Goal: Task Accomplishment & Management: Manage account settings

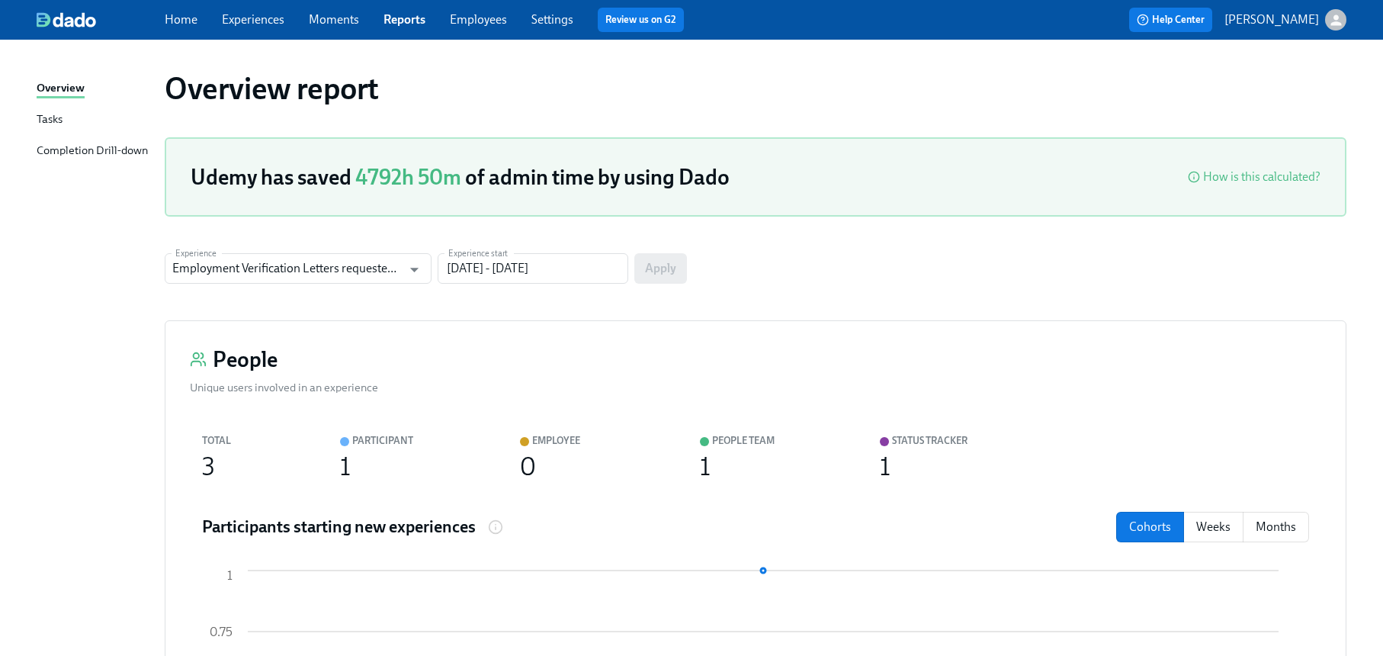
scroll to position [1032, 0]
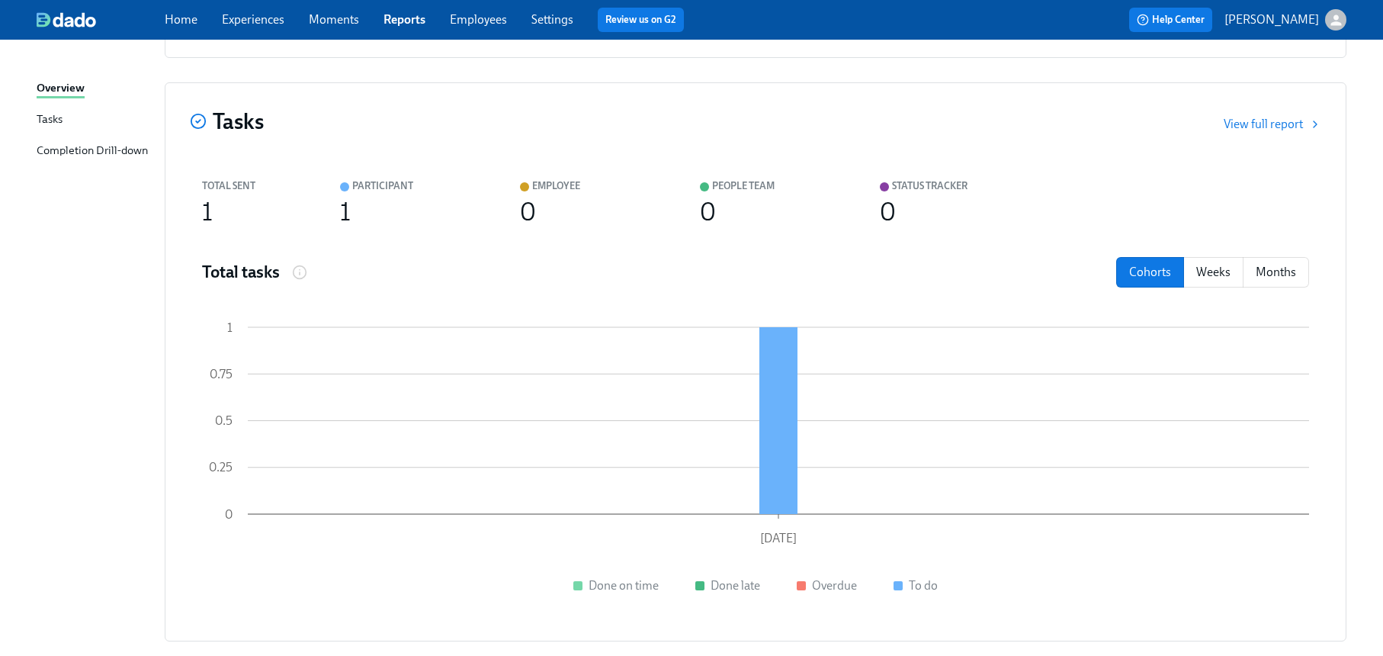
click at [1330, 14] on icon "button" at bounding box center [1336, 20] width 16 height 16
click at [257, 18] on div at bounding box center [691, 328] width 1383 height 656
click at [256, 19] on link "Experiences" at bounding box center [253, 19] width 63 height 14
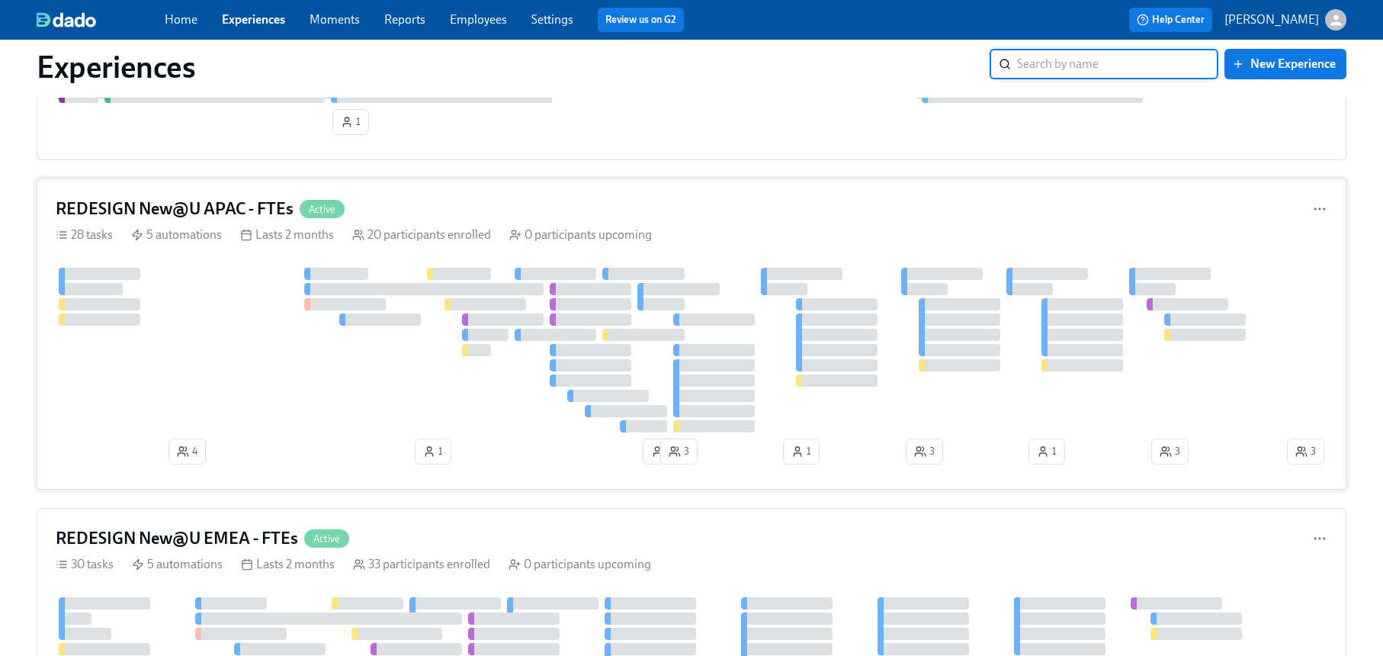
scroll to position [182, 0]
click at [556, 217] on div "REDESIGN New@U APAC - FTEs Active" at bounding box center [692, 208] width 1272 height 23
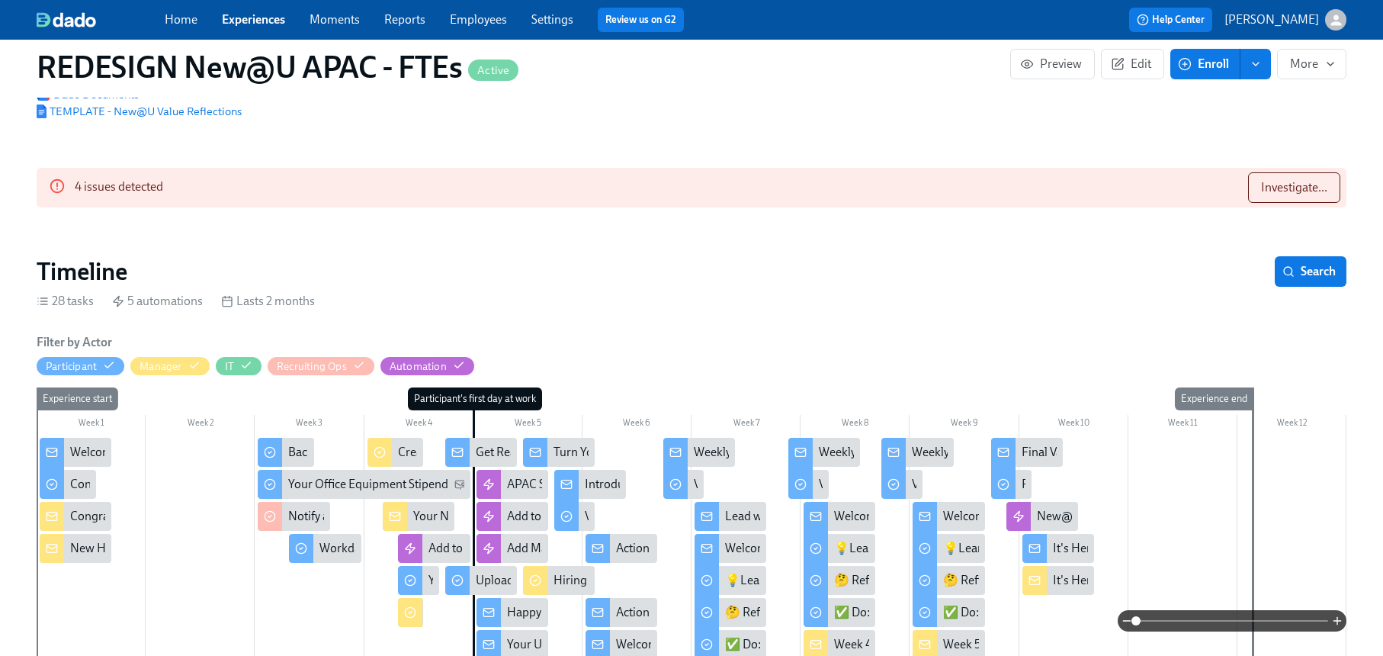
scroll to position [0, 11077]
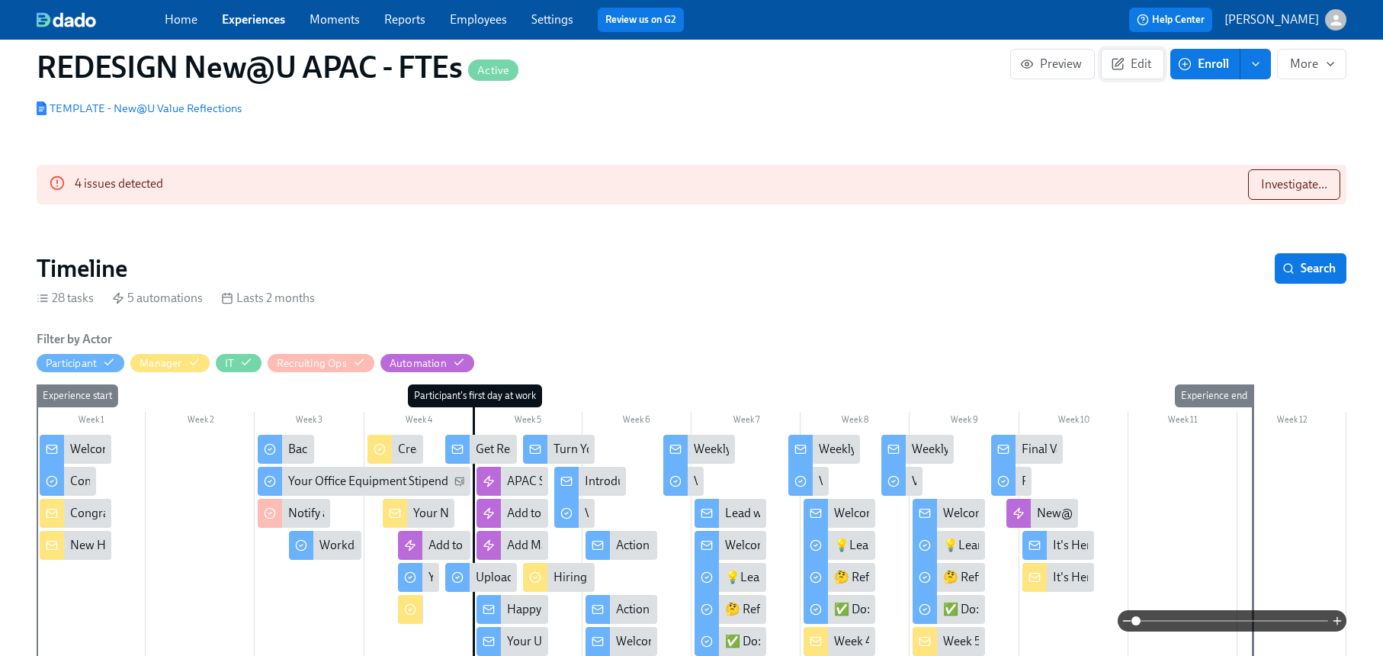
click at [1137, 69] on span "Edit" at bounding box center [1132, 63] width 37 height 15
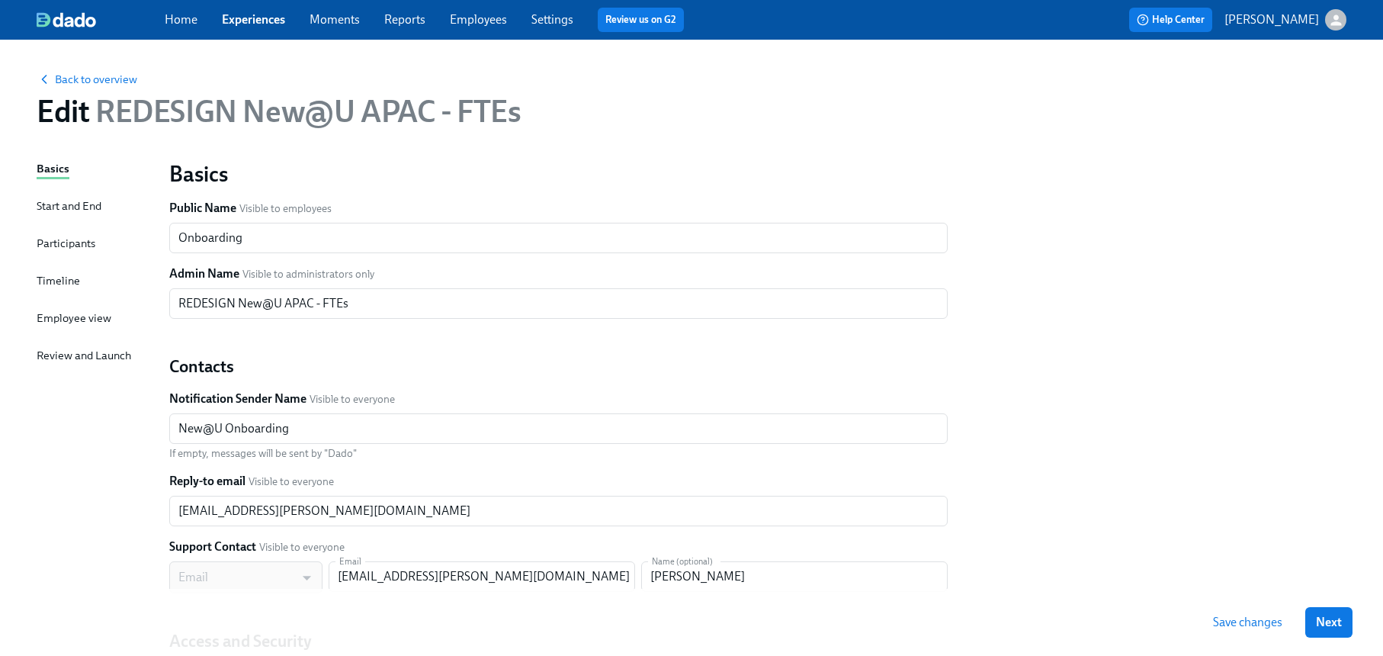
click at [75, 201] on div "Start and End" at bounding box center [69, 205] width 65 height 17
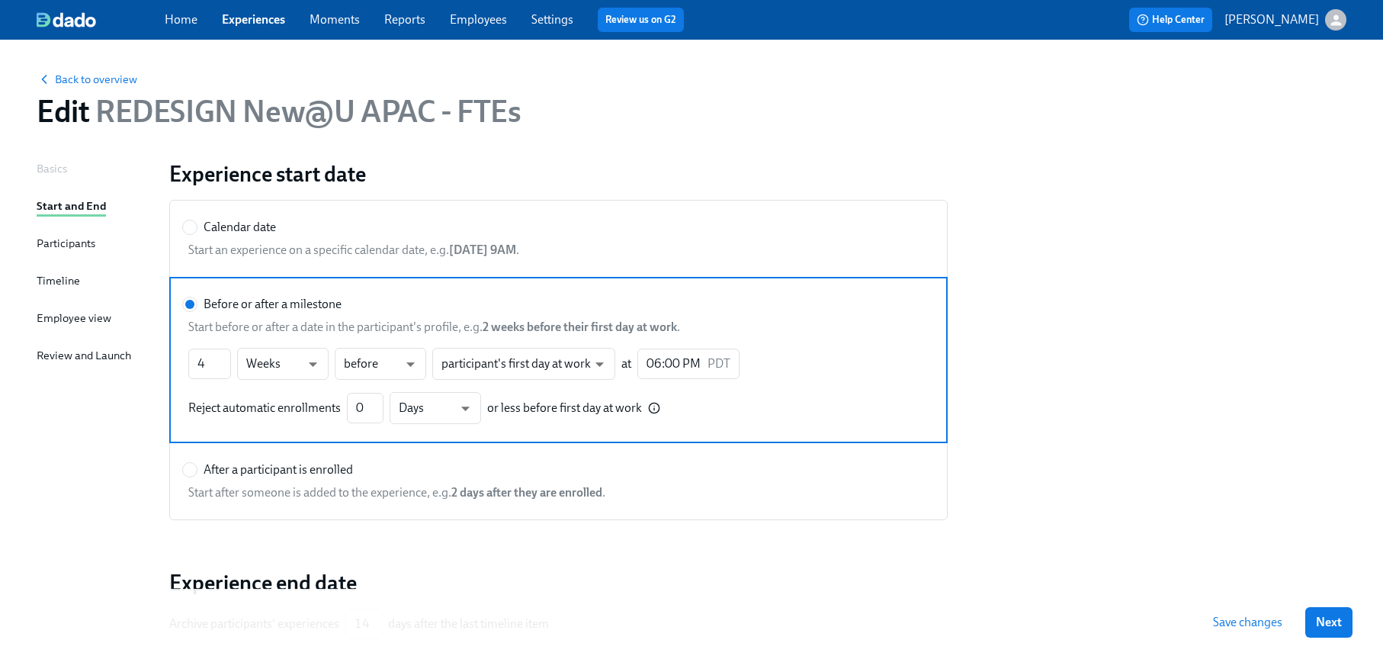
click at [69, 231] on div "Basics Start and End Participants Timeline Employee view Review and Launch" at bounding box center [94, 442] width 114 height 564
click at [70, 247] on div "Participants" at bounding box center [66, 243] width 59 height 17
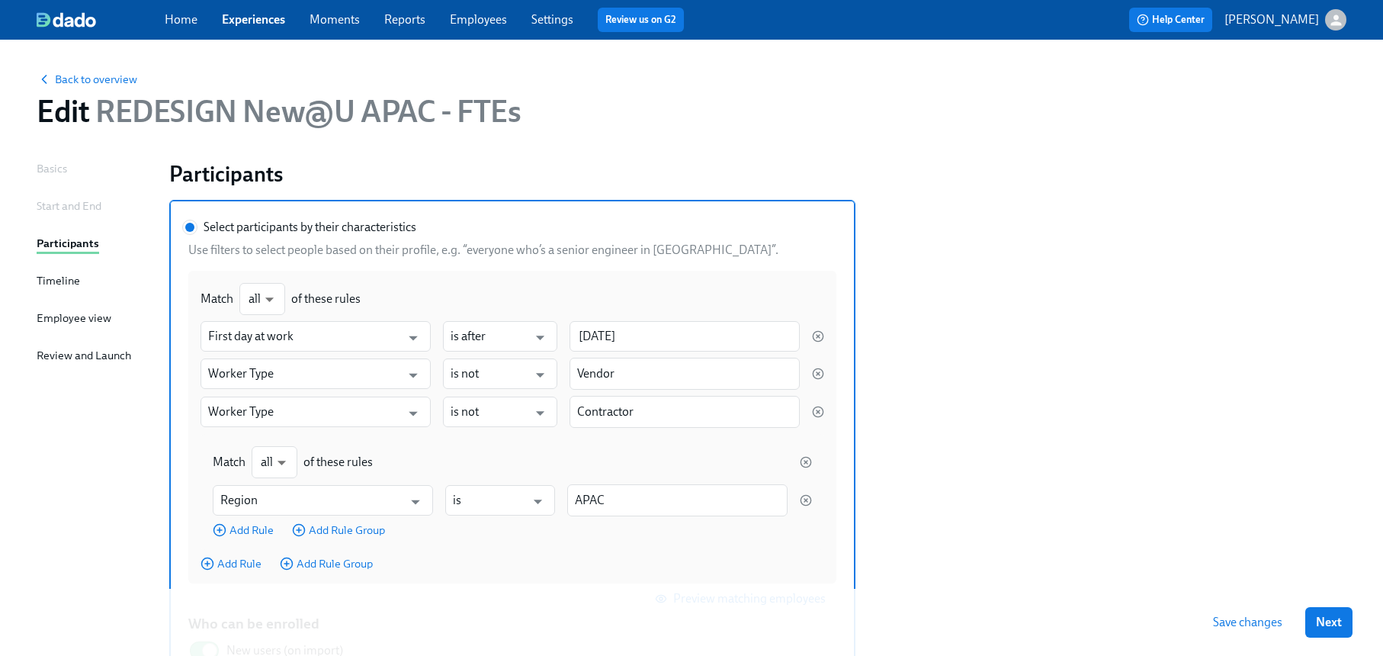
click at [54, 287] on div "Timeline" at bounding box center [58, 280] width 43 height 17
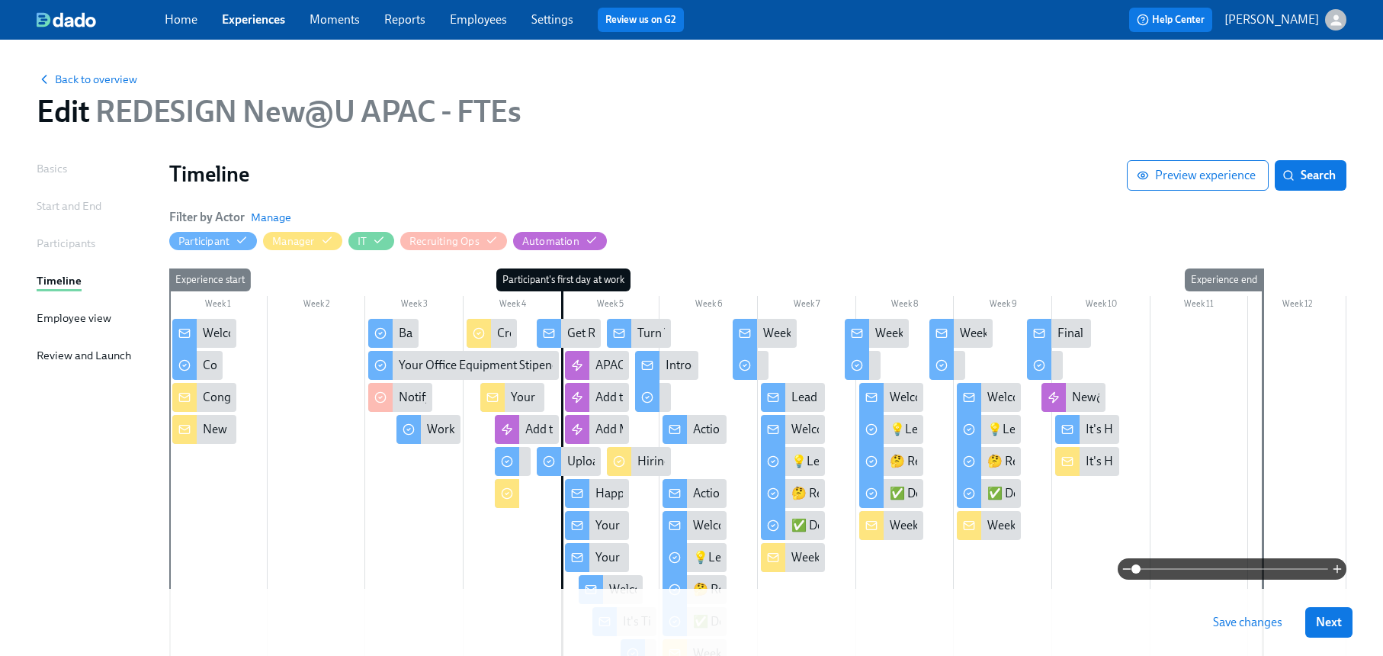
click at [58, 325] on div "Employee view" at bounding box center [74, 318] width 75 height 17
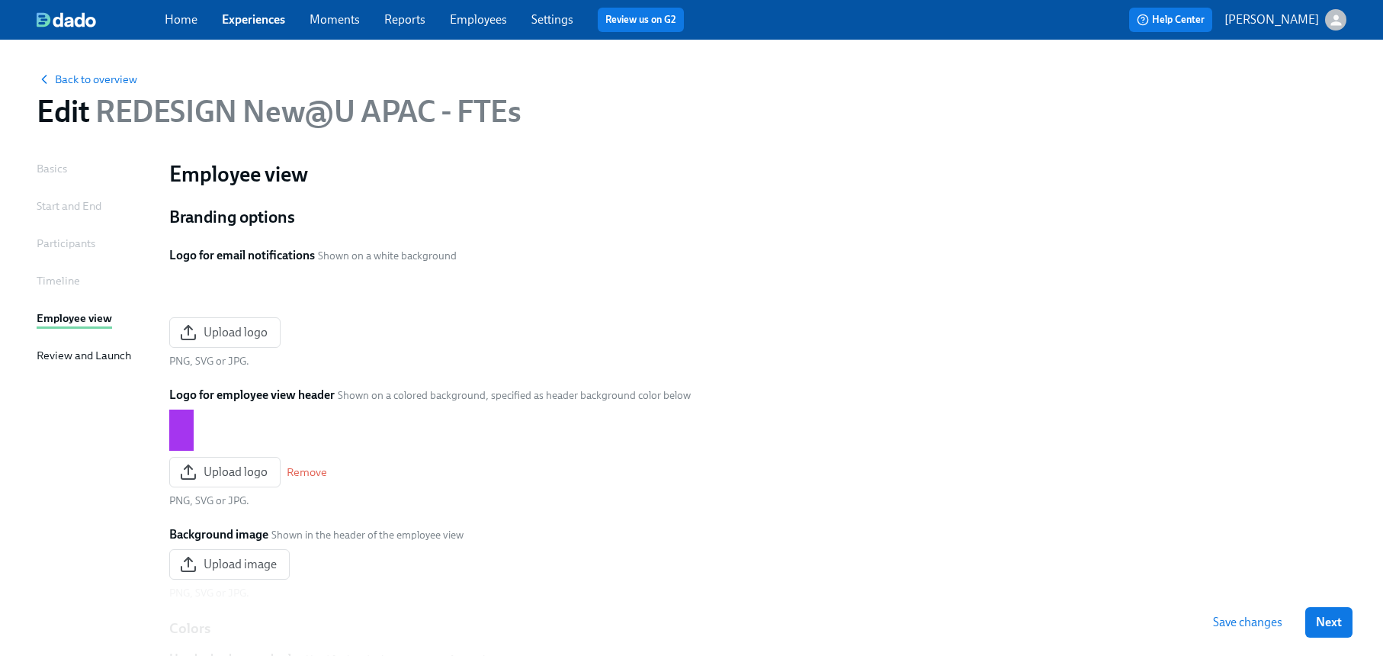
click at [63, 353] on div "Review and Launch" at bounding box center [84, 355] width 95 height 17
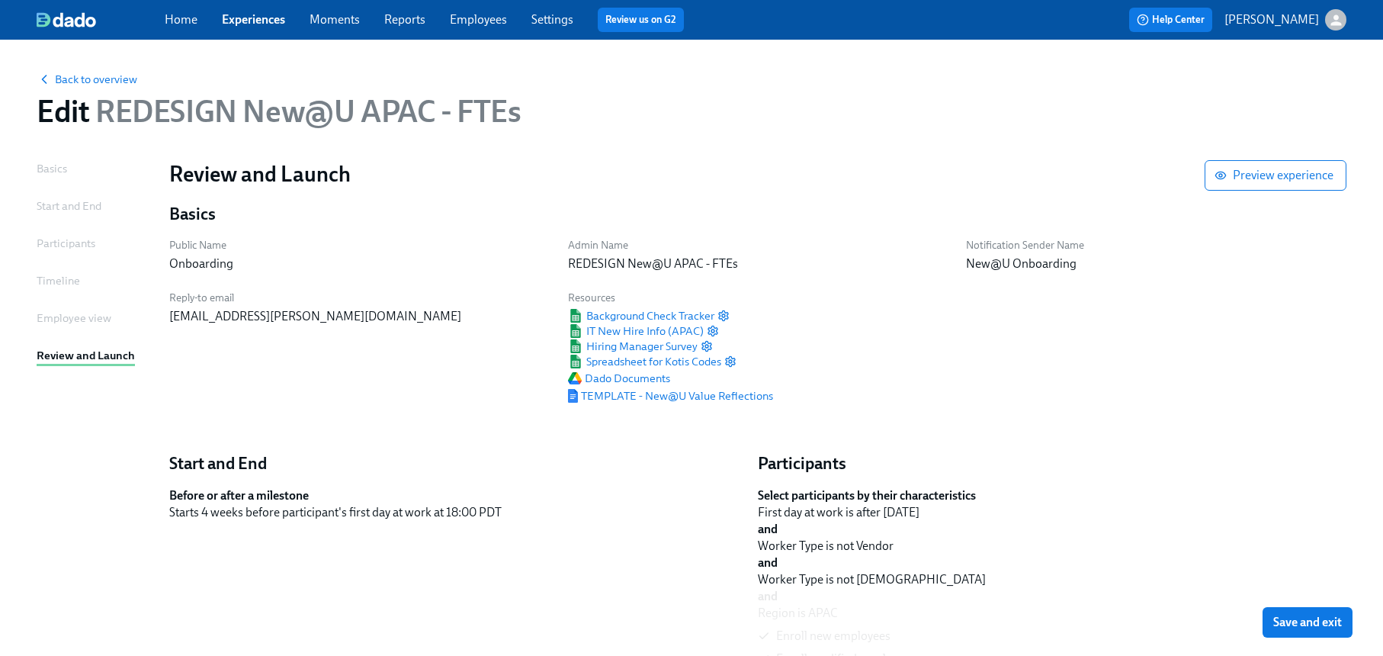
click at [53, 170] on div "Basics" at bounding box center [52, 168] width 30 height 17
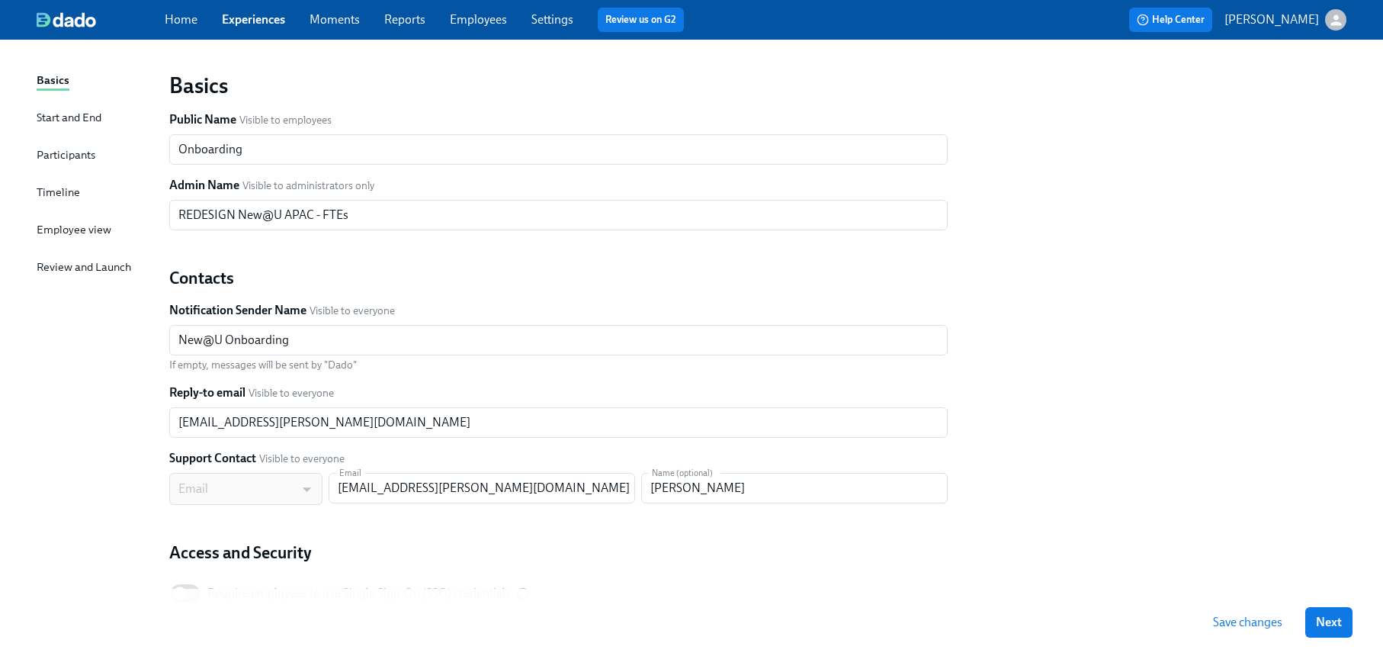
scroll to position [93, 0]
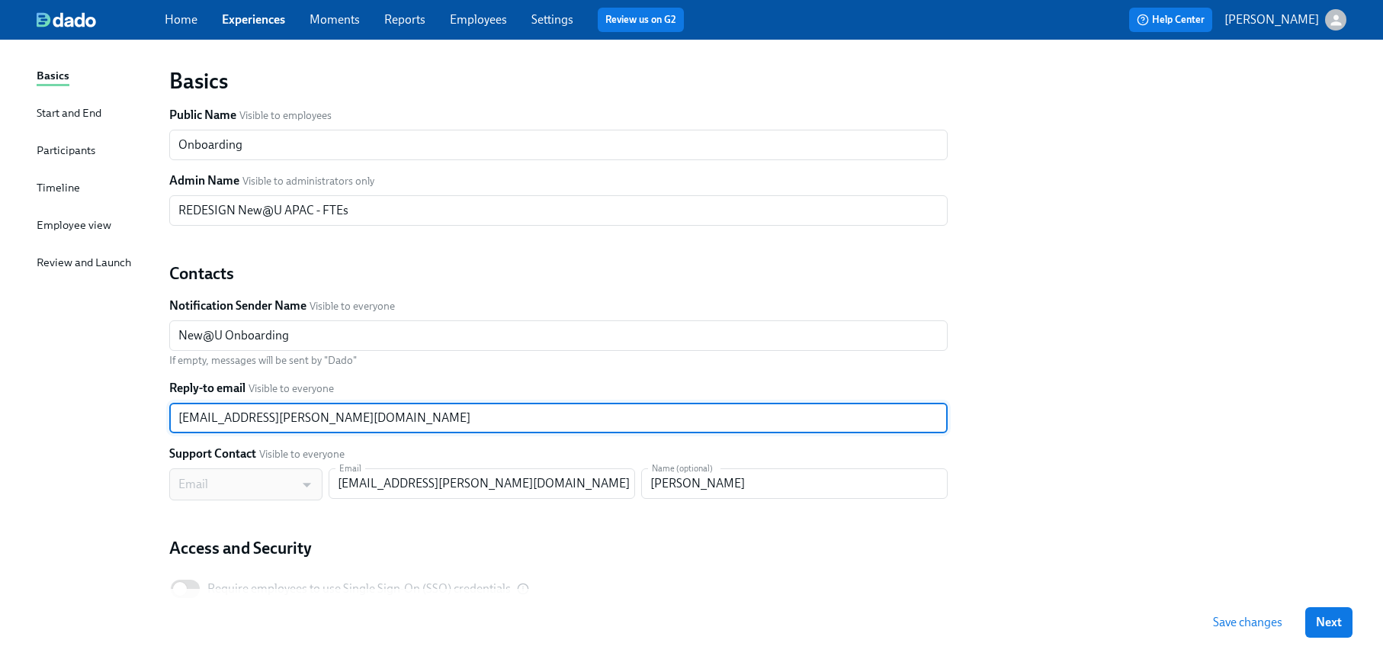
drag, startPoint x: 246, startPoint y: 419, endPoint x: 167, endPoint y: 415, distance: 78.6
click at [175, 419] on input "[EMAIL_ADDRESS][PERSON_NAME][DOMAIN_NAME]" at bounding box center [558, 418] width 778 height 30
type input "[PERSON_NAME][EMAIL_ADDRESS][PERSON_NAME][DOMAIN_NAME]"
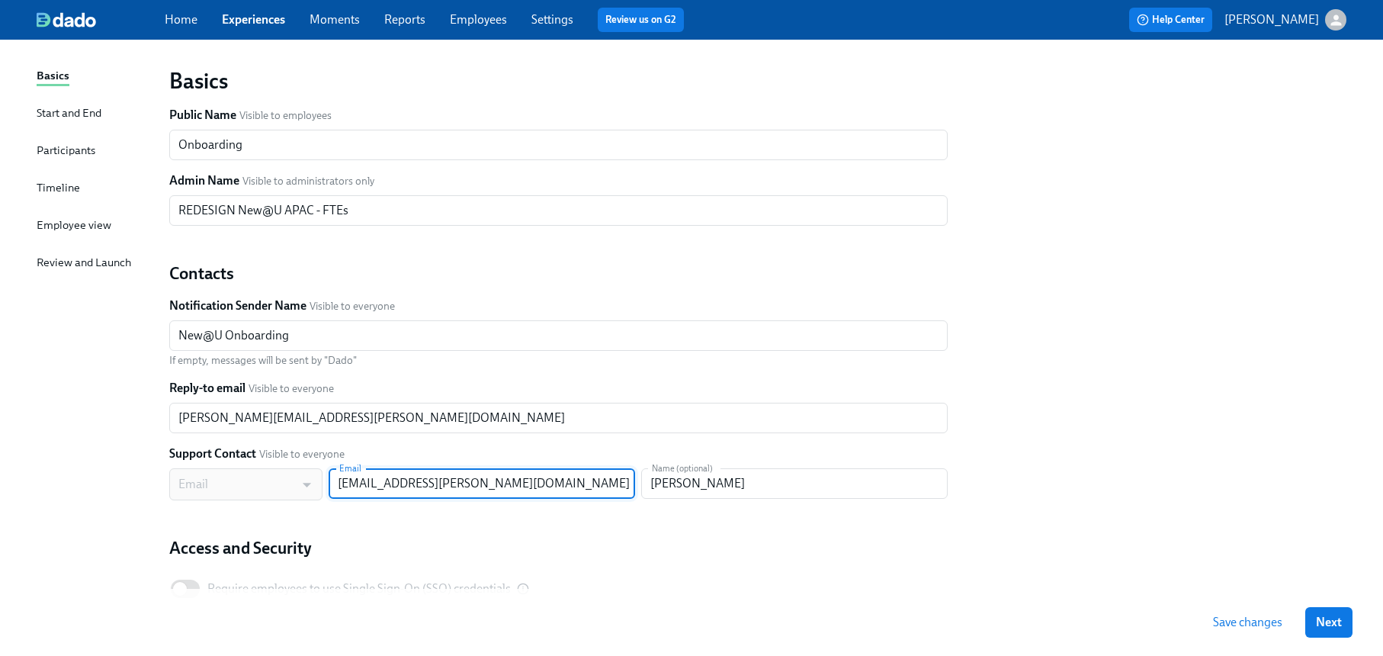
drag, startPoint x: 408, startPoint y: 486, endPoint x: 323, endPoint y: 480, distance: 85.6
click at [324, 481] on div "Email MAIL ​ Email [EMAIL_ADDRESS][PERSON_NAME][DOMAIN_NAME] Email Name (option…" at bounding box center [558, 484] width 778 height 32
type input "[PERSON_NAME][EMAIL_ADDRESS][PERSON_NAME][DOMAIN_NAME]"
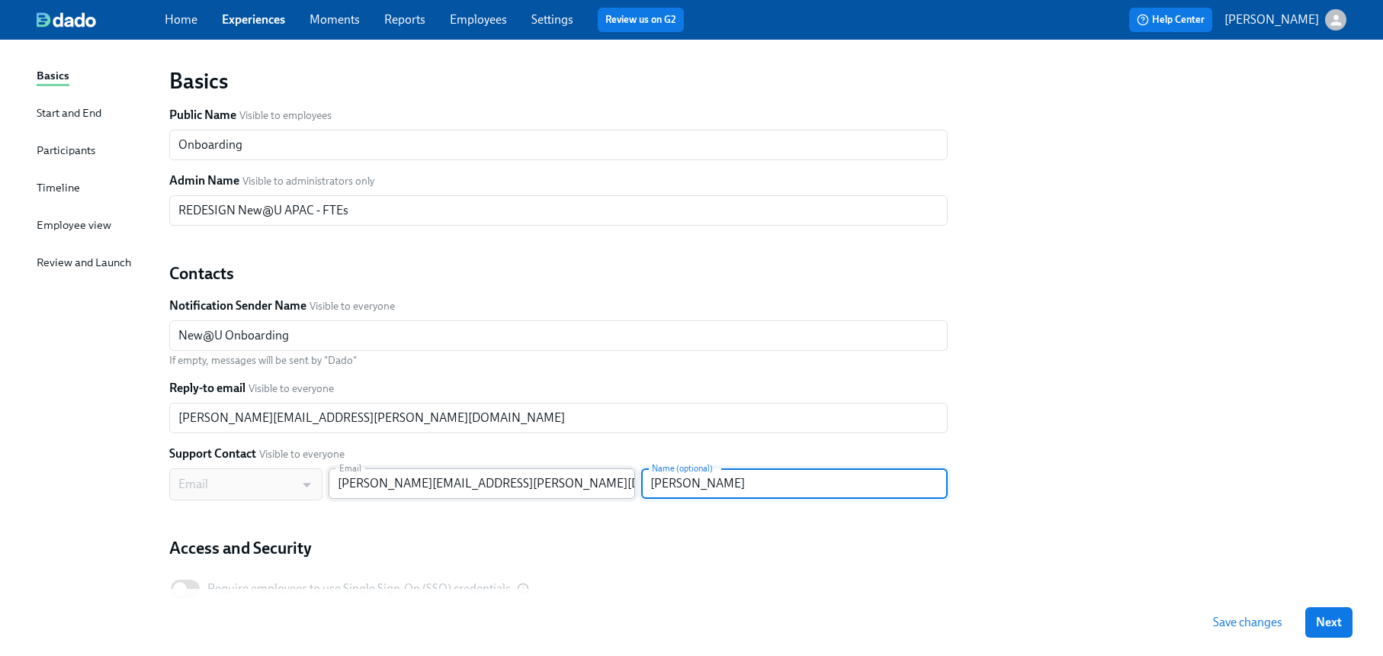
drag, startPoint x: 737, startPoint y: 488, endPoint x: 612, endPoint y: 483, distance: 125.1
click at [612, 483] on div "Email MAIL ​ Email [PERSON_NAME][EMAIL_ADDRESS][PERSON_NAME][DOMAIN_NAME] Email…" at bounding box center [558, 484] width 778 height 32
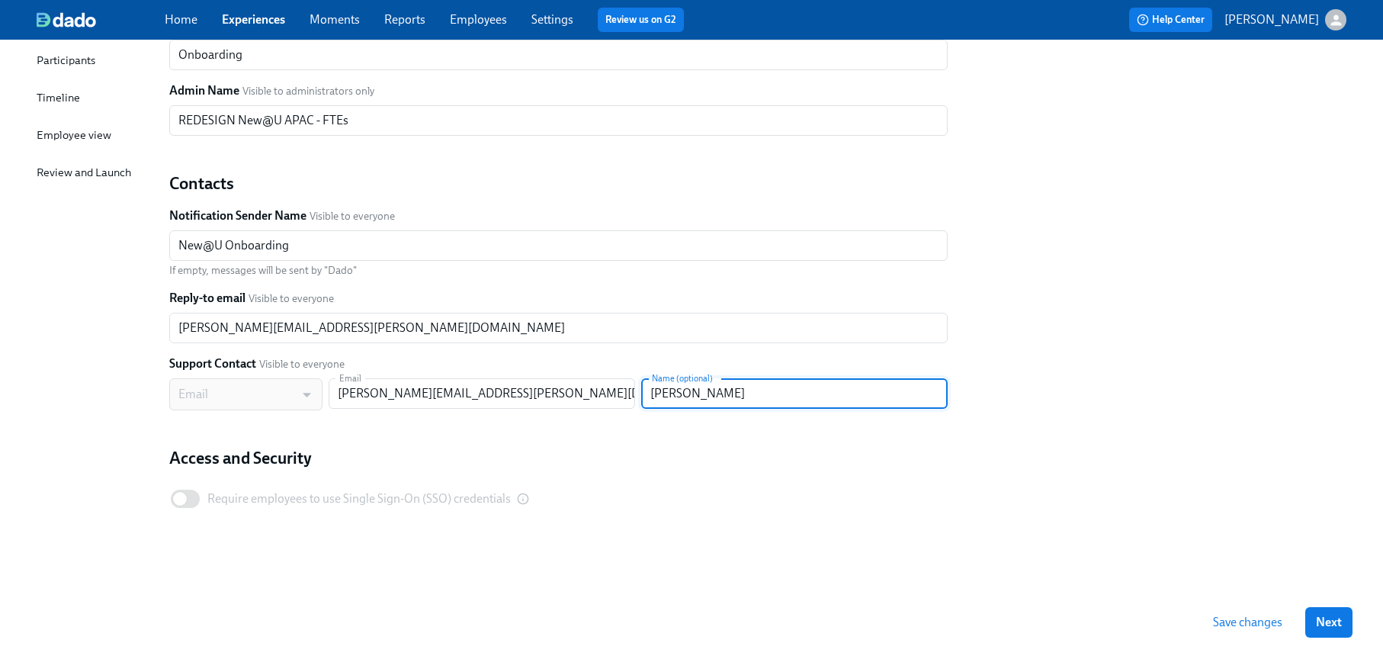
scroll to position [79, 0]
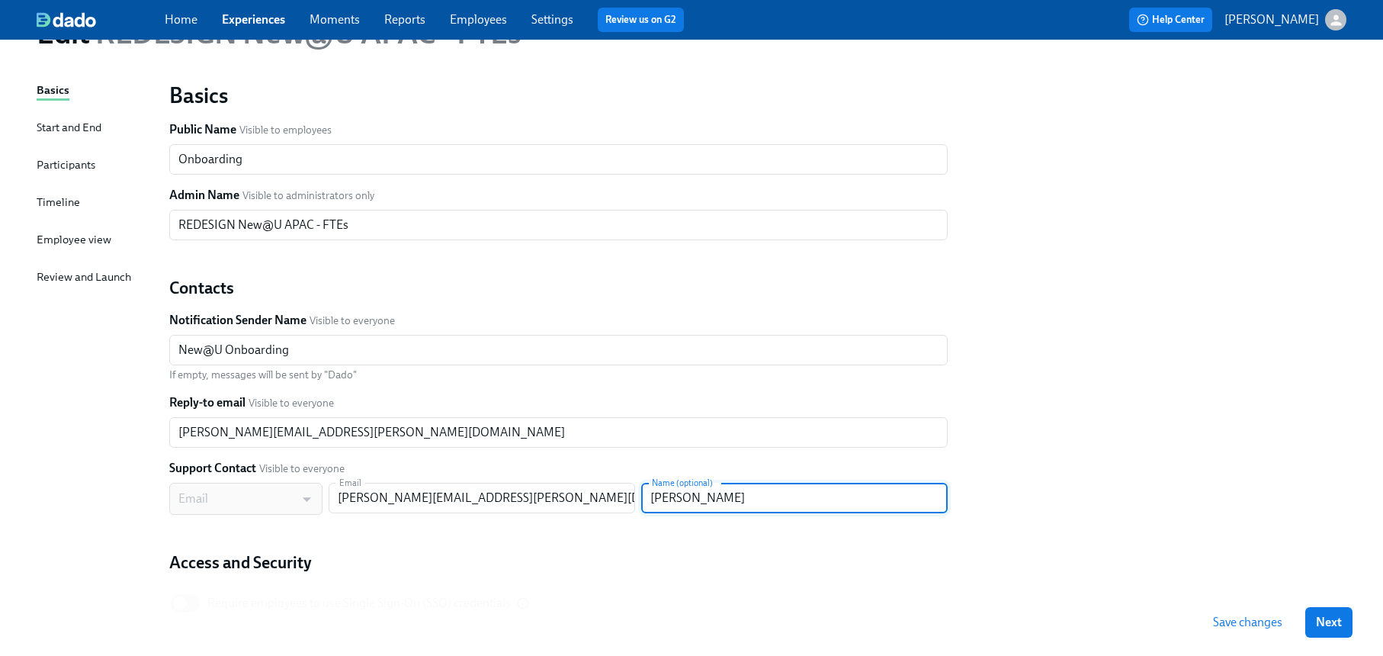
type input "[PERSON_NAME]"
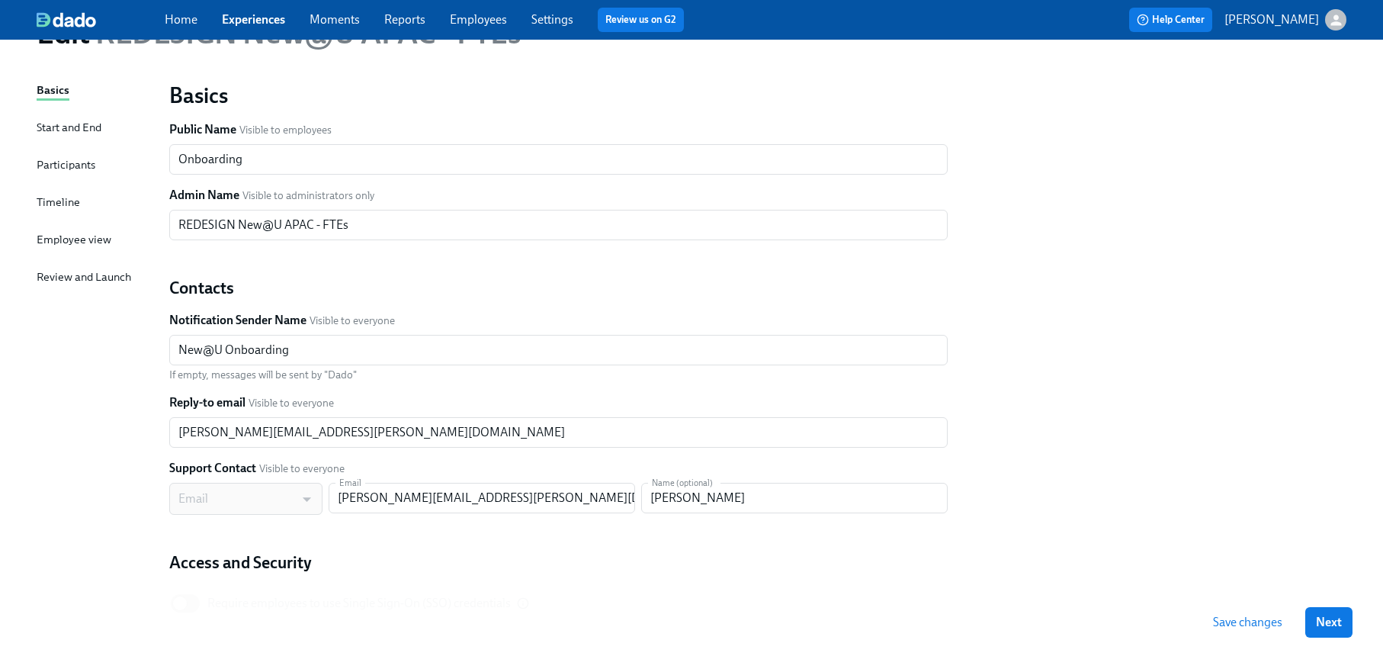
click at [1229, 621] on span "Save changes" at bounding box center [1247, 622] width 69 height 15
click at [1337, 620] on span "Next" at bounding box center [1329, 622] width 26 height 15
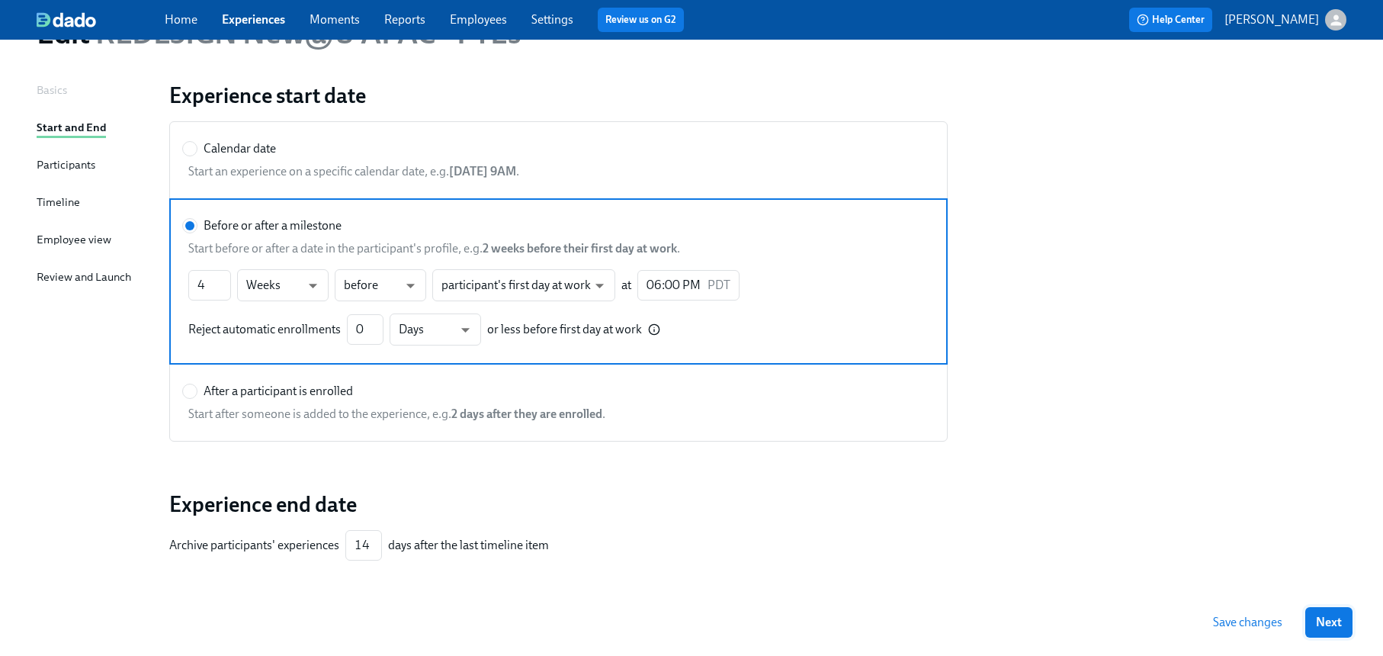
click at [1321, 620] on span "Next" at bounding box center [1329, 622] width 26 height 15
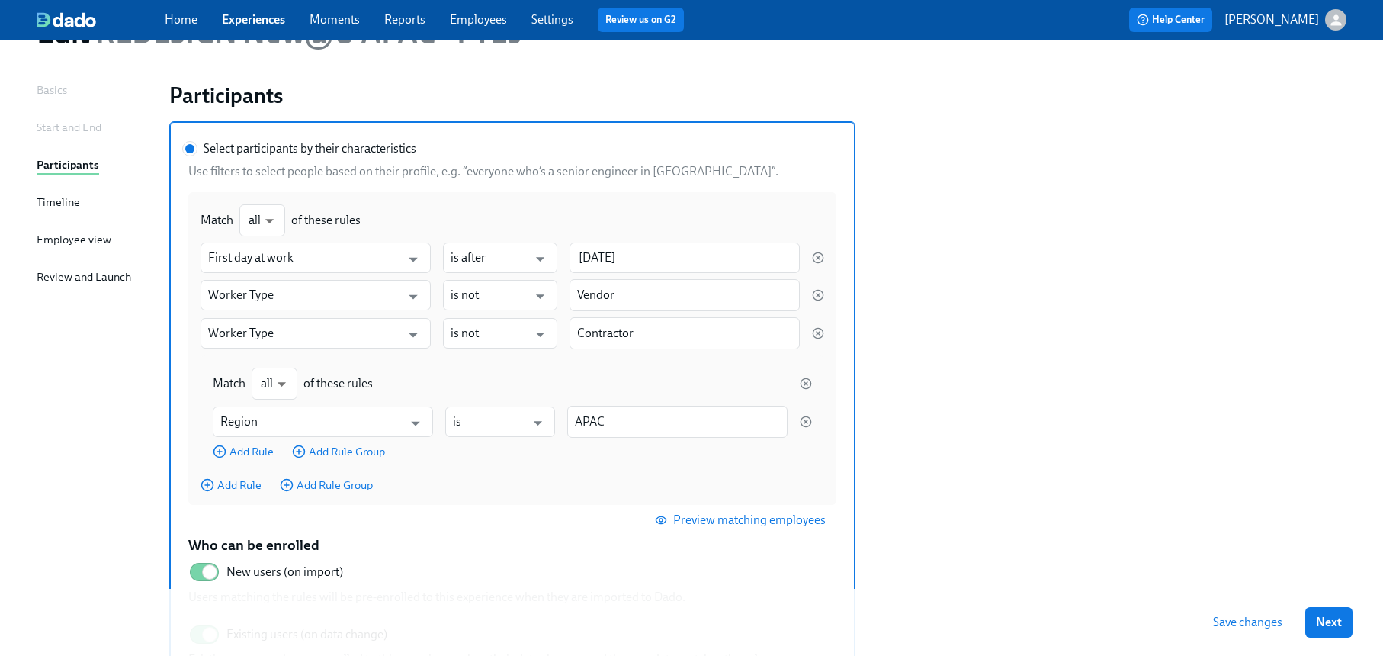
click at [1321, 620] on span "Next" at bounding box center [1329, 622] width 26 height 15
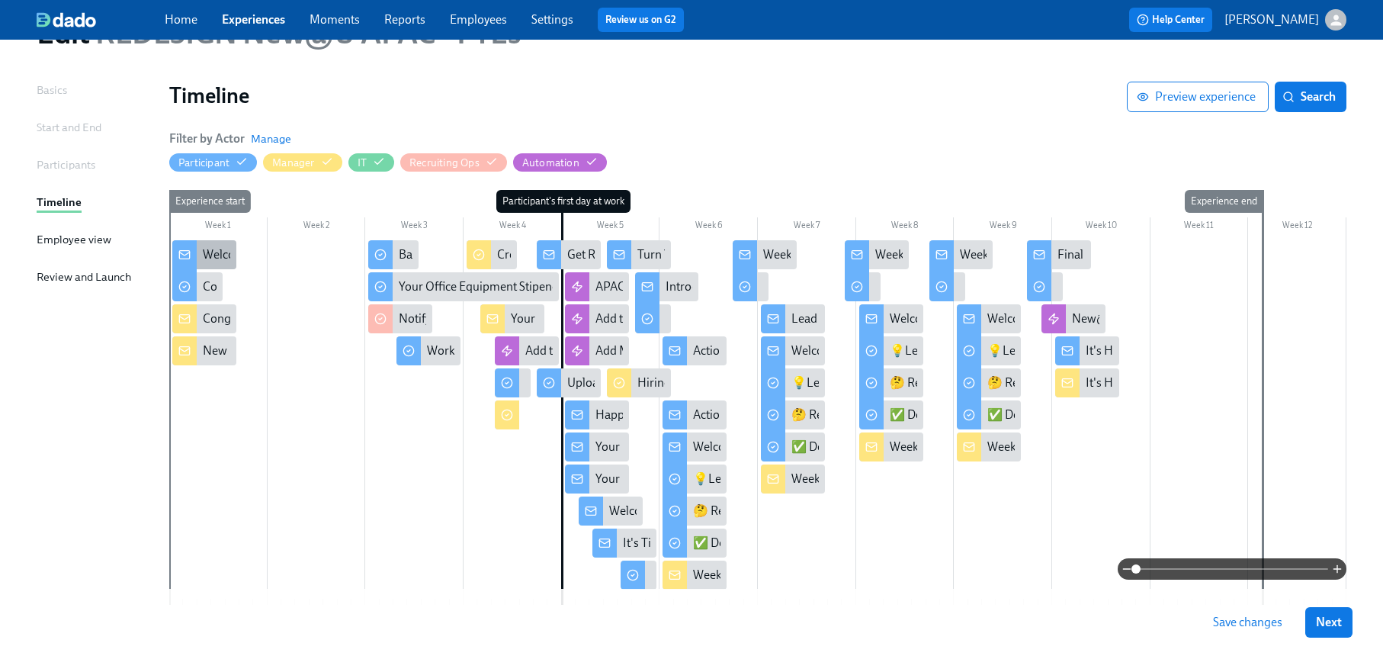
click at [205, 253] on div "Welcome to Udemy - We’re So Happy You’re Here!" at bounding box center [331, 254] width 257 height 17
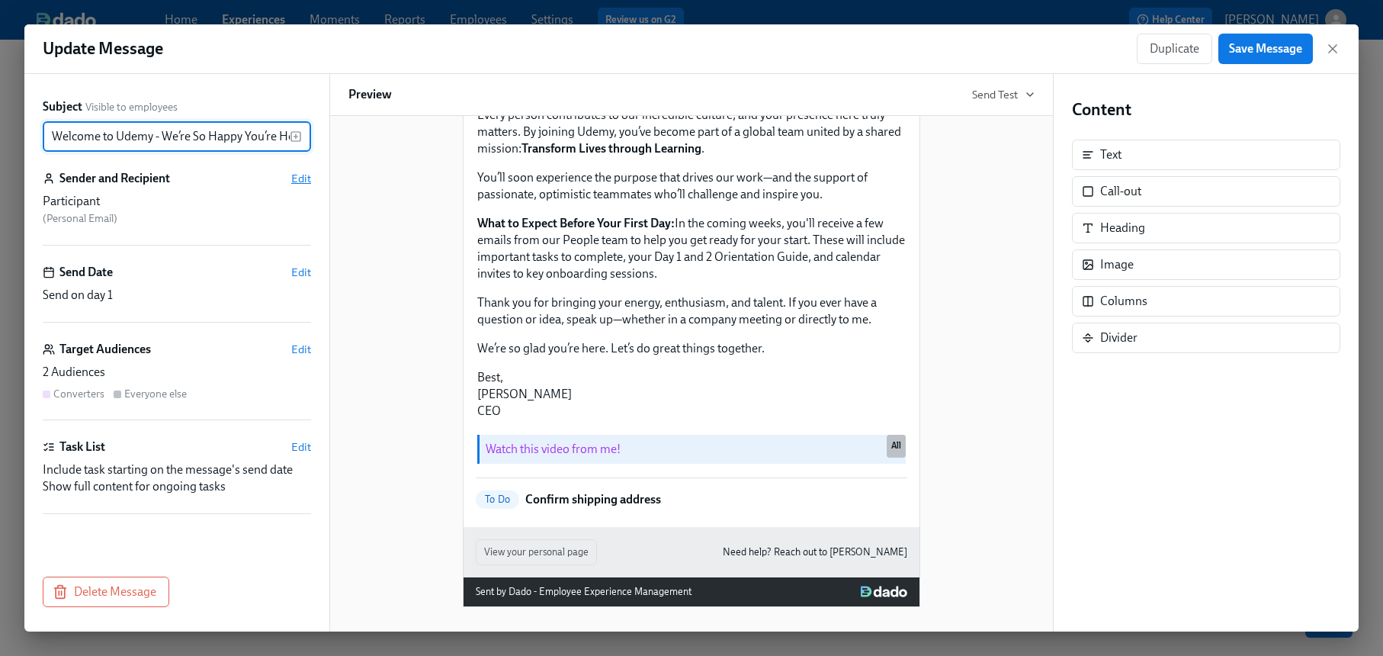
click at [300, 175] on span "Edit" at bounding box center [301, 178] width 20 height 15
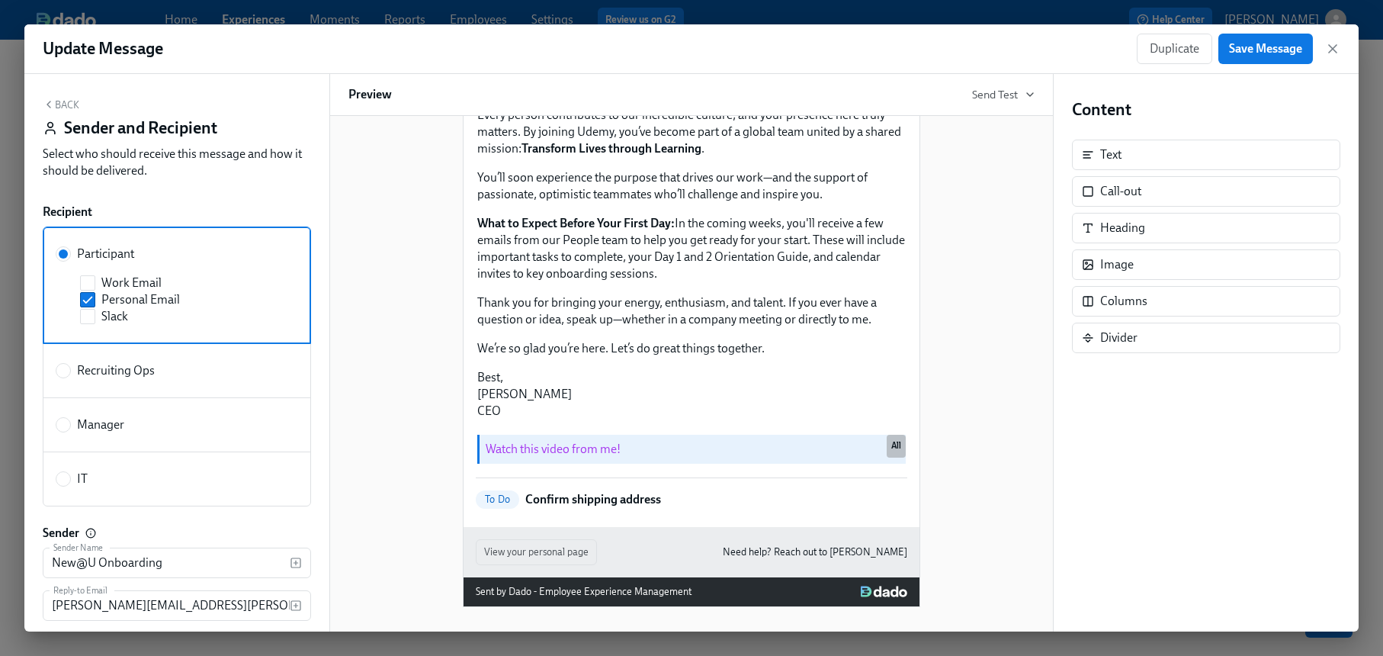
scroll to position [44, 0]
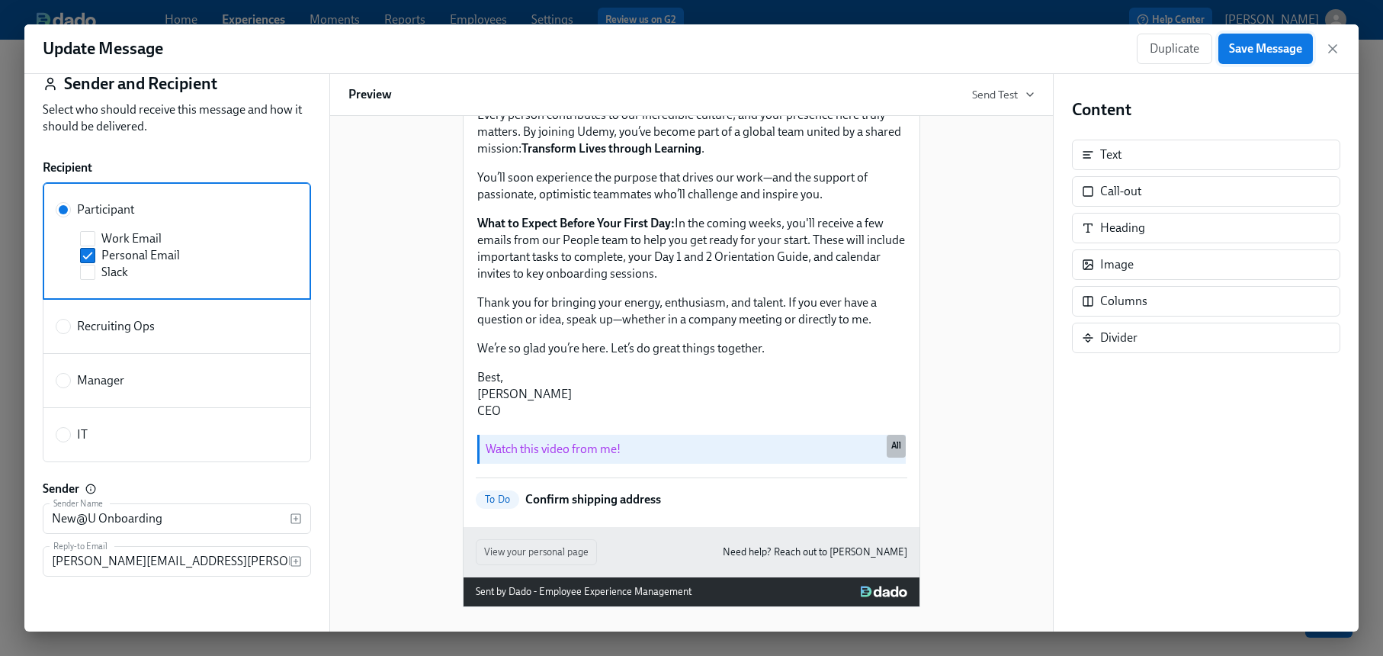
click at [1282, 54] on span "Save Message" at bounding box center [1265, 48] width 73 height 15
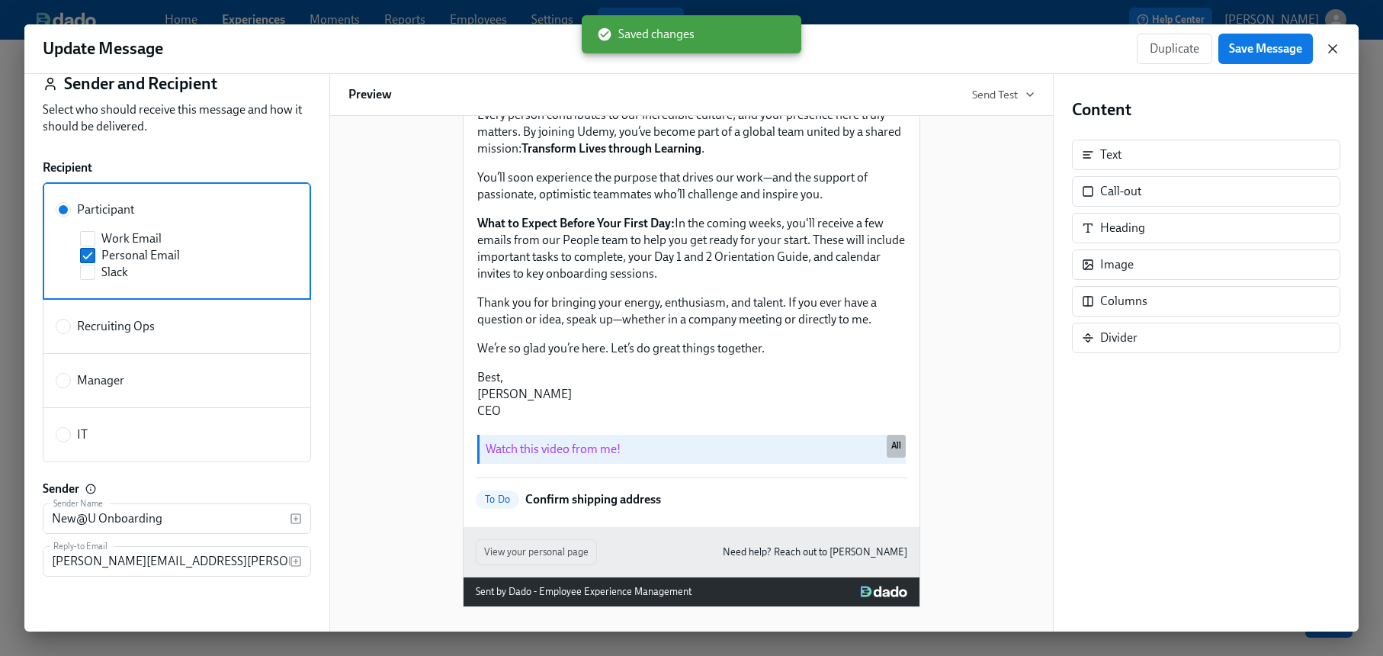
click at [1337, 51] on icon "button" at bounding box center [1332, 48] width 15 height 15
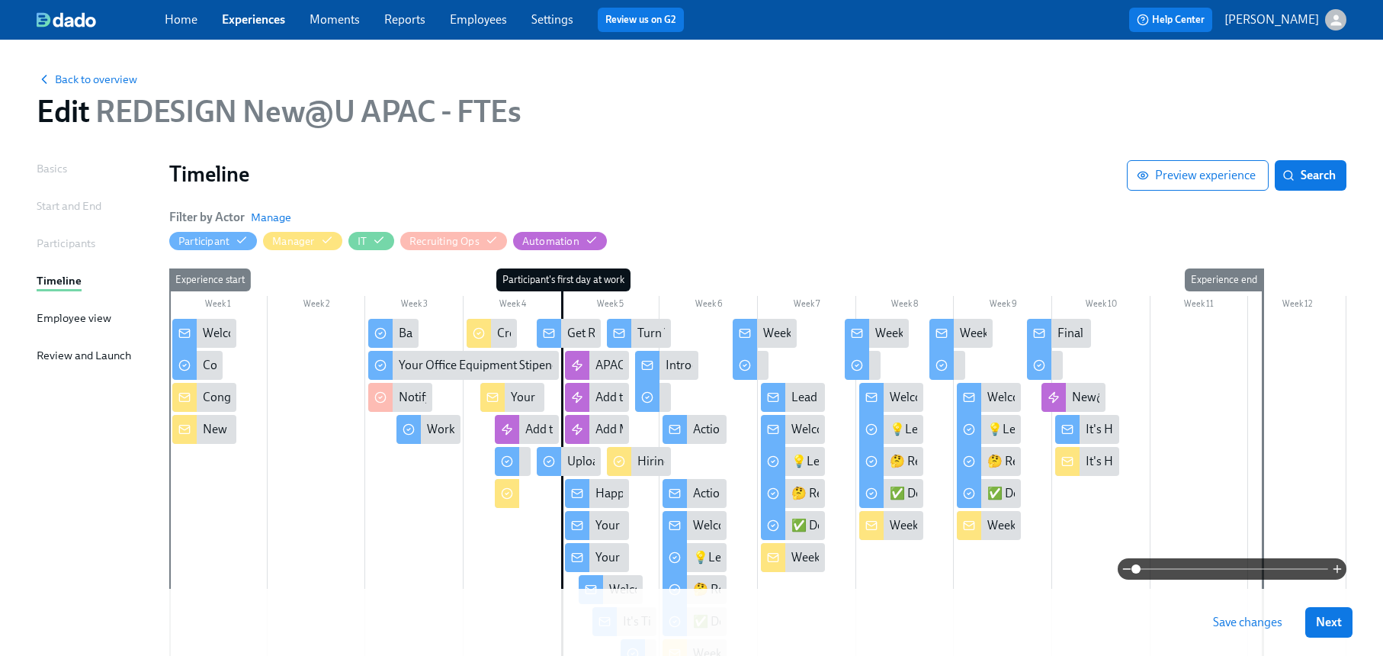
click at [256, 15] on link "Experiences" at bounding box center [253, 19] width 63 height 14
click at [1227, 613] on button "Save changes" at bounding box center [1247, 622] width 91 height 30
click at [107, 80] on span "Back to overview" at bounding box center [87, 79] width 101 height 15
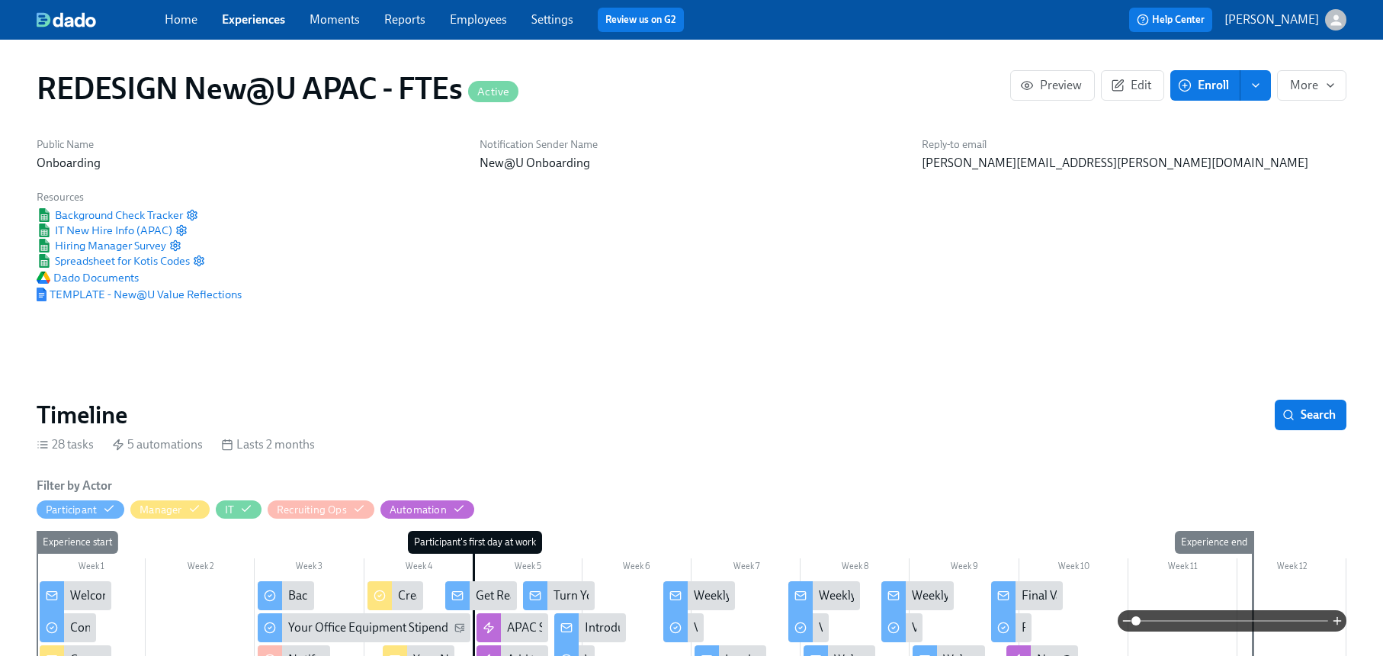
scroll to position [0, 10834]
click at [249, 18] on link "Experiences" at bounding box center [253, 19] width 63 height 14
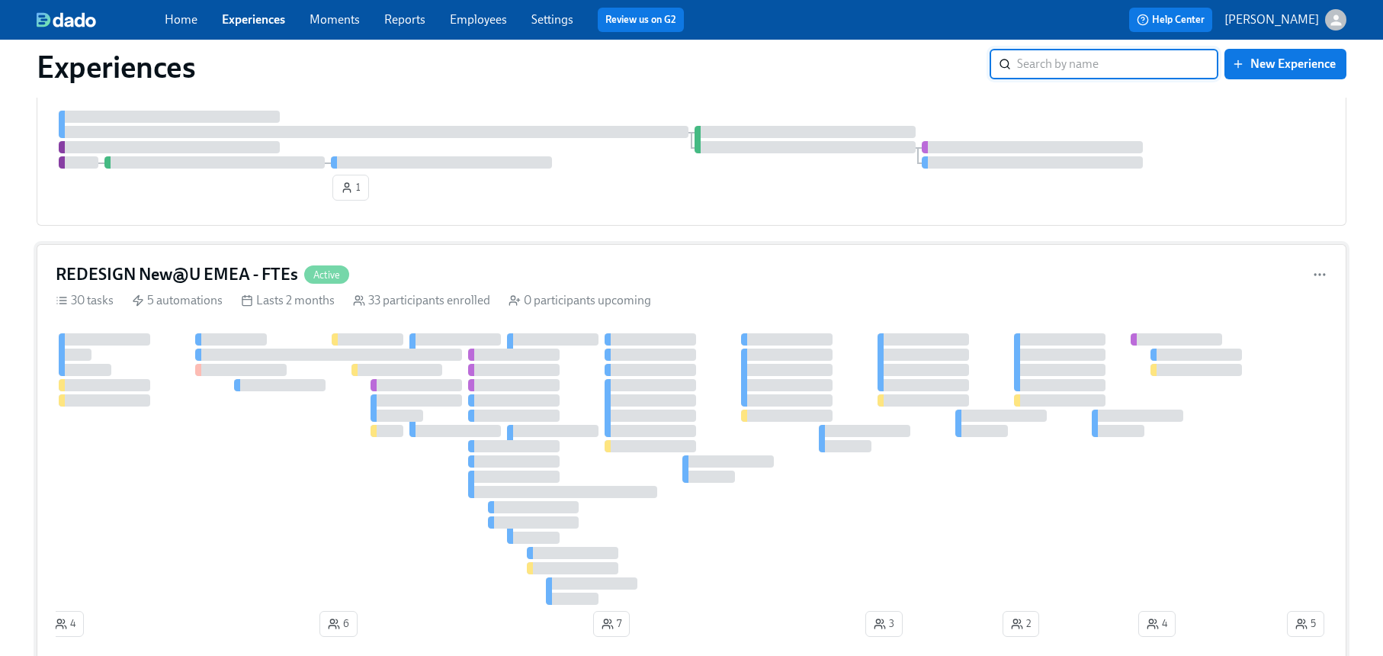
scroll to position [551, 0]
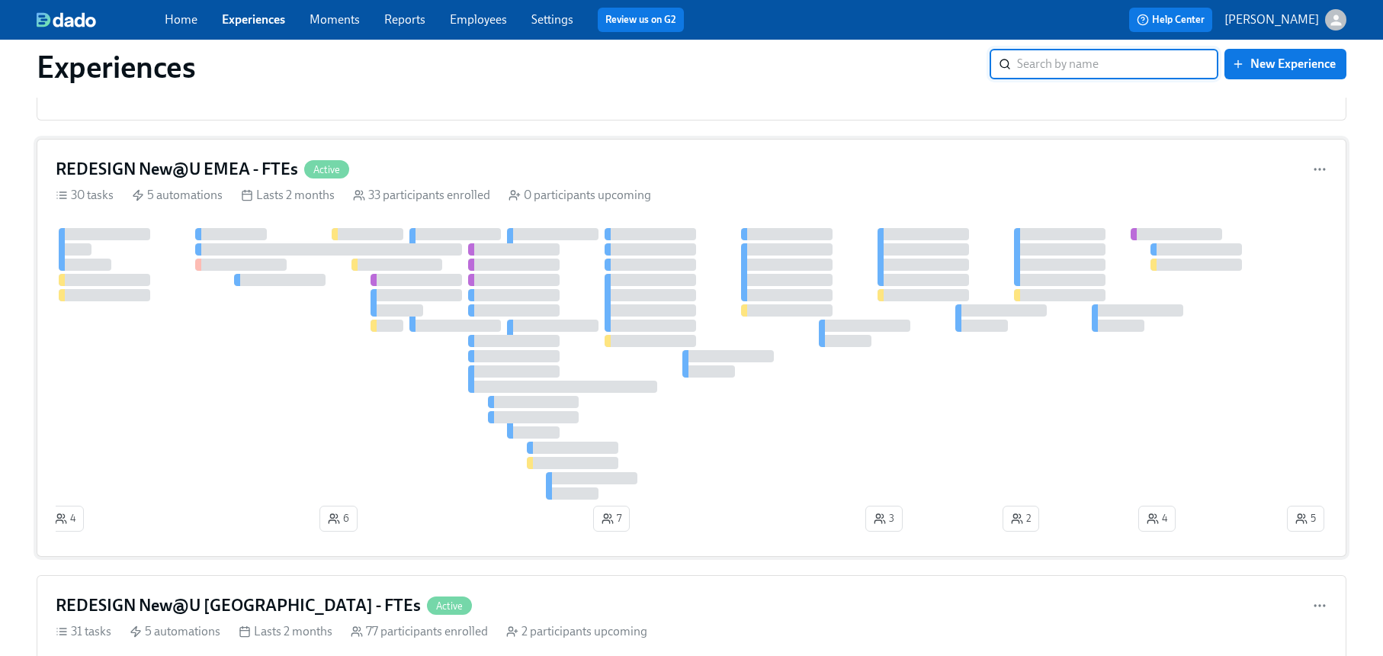
click at [492, 178] on div "REDESIGN New@U EMEA - FTEs Active" at bounding box center [692, 169] width 1272 height 23
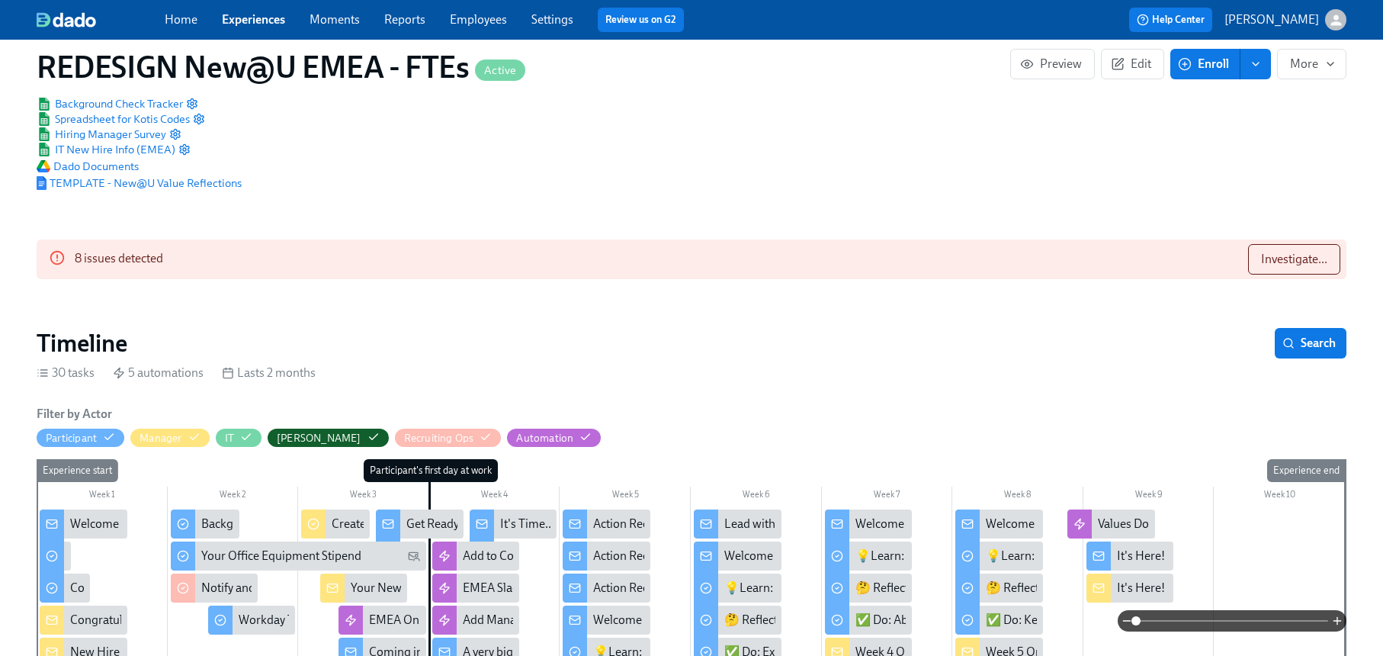
scroll to position [113, 0]
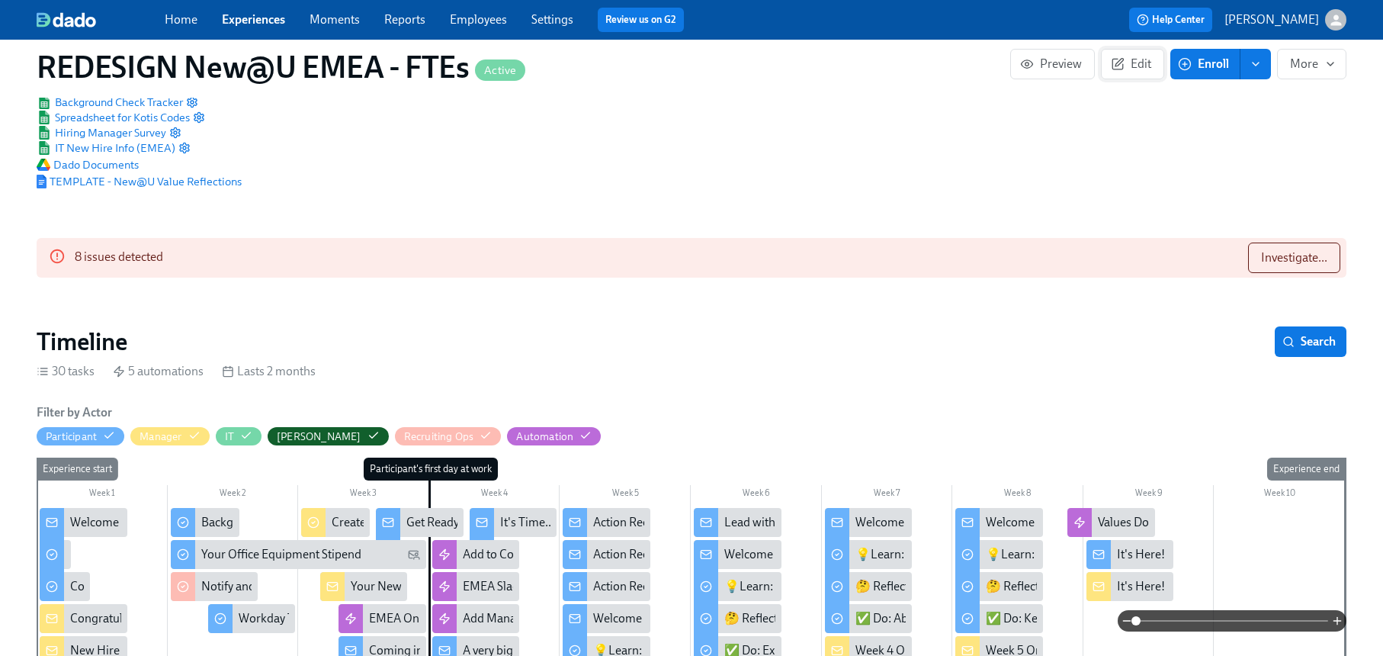
click at [1126, 57] on span "Edit" at bounding box center [1132, 63] width 37 height 15
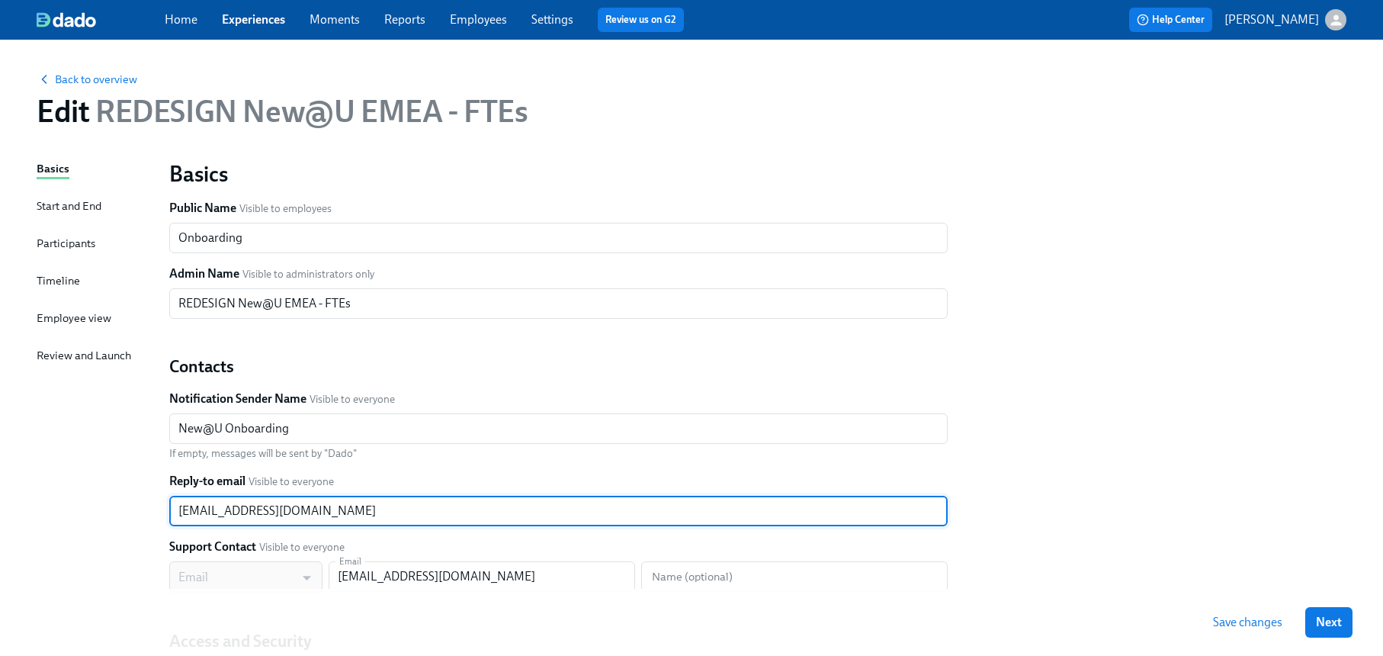
drag, startPoint x: 213, startPoint y: 511, endPoint x: 170, endPoint y: 508, distance: 42.8
click at [167, 507] on div "Basics Public Name Visible to employees Onboarding ​ Admin Name Visible to admi…" at bounding box center [558, 447] width 797 height 593
type input "[PERSON_NAME][EMAIL_ADDRESS][PERSON_NAME][DOMAIN_NAME]"
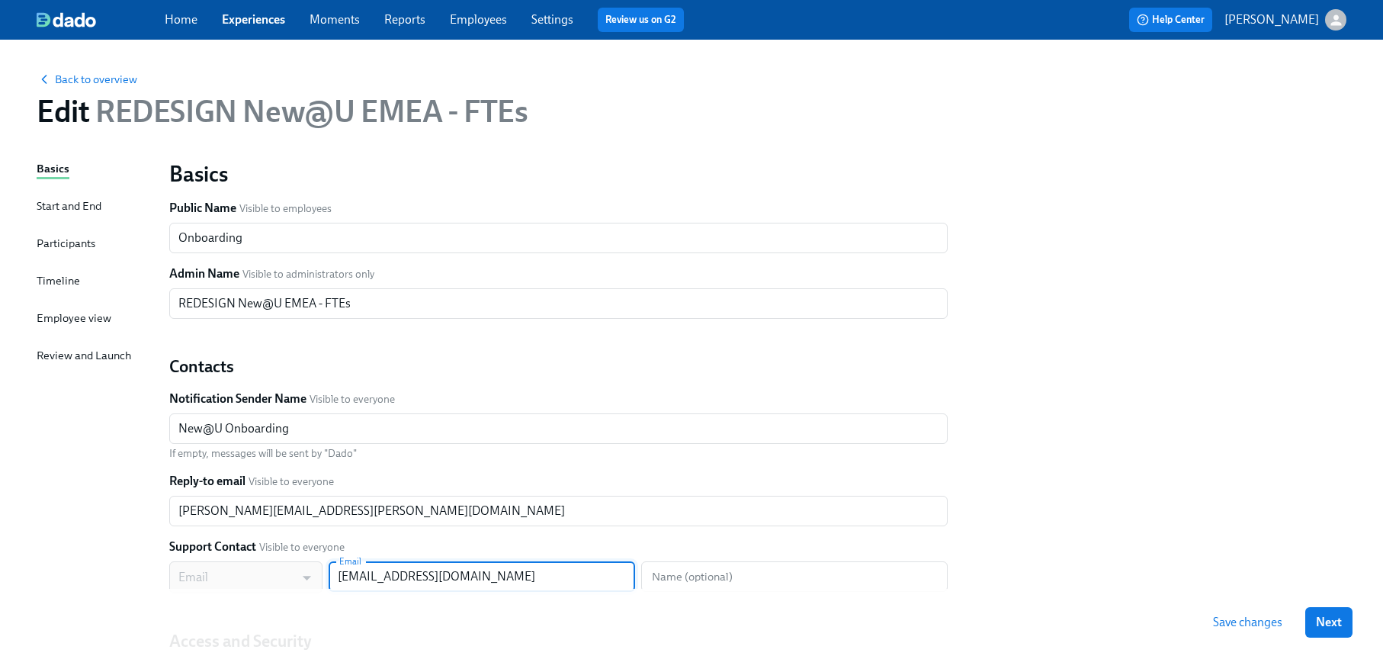
drag, startPoint x: 372, startPoint y: 577, endPoint x: 336, endPoint y: 576, distance: 35.8
click at [336, 576] on input "[EMAIL_ADDRESS][DOMAIN_NAME]" at bounding box center [482, 576] width 307 height 30
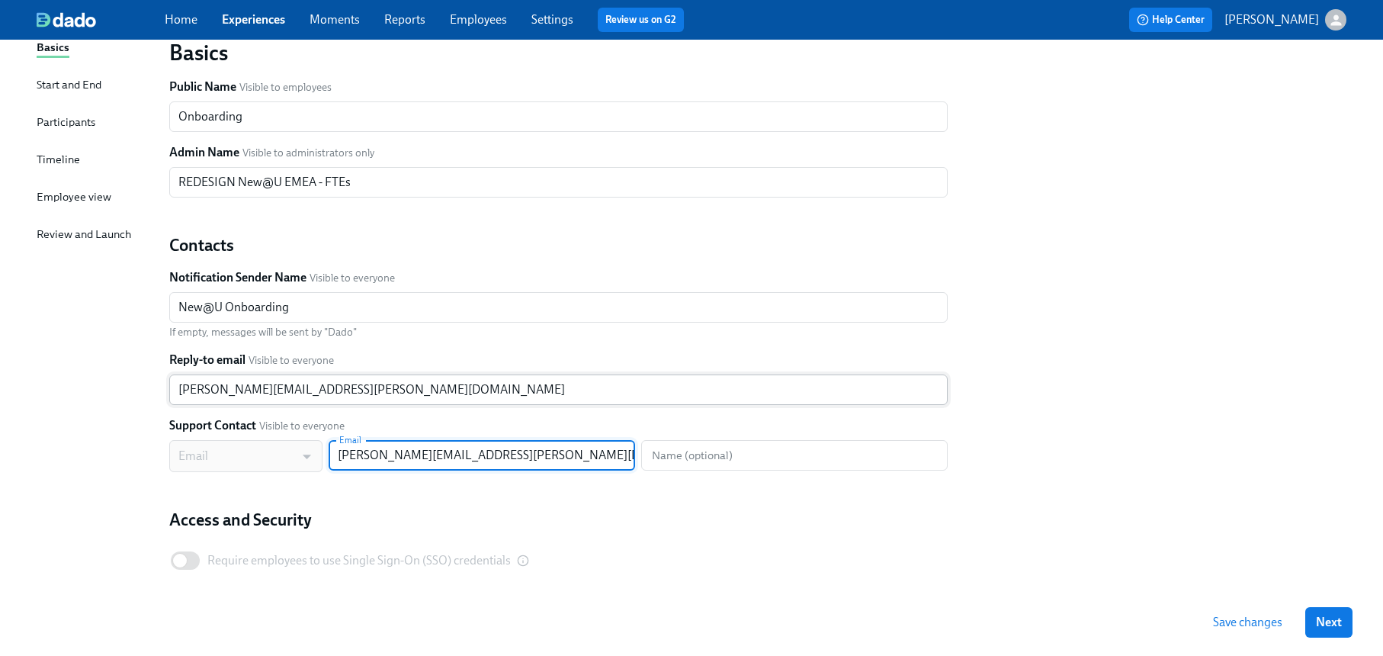
scroll to position [183, 0]
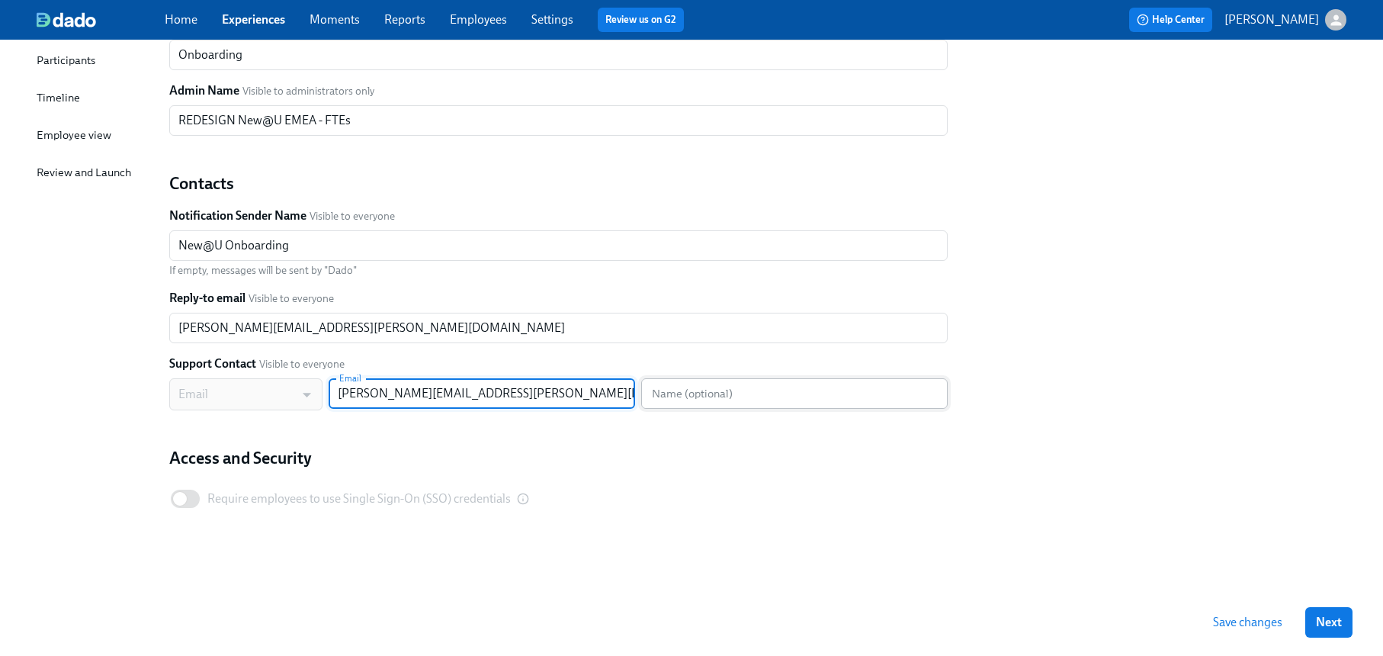
type input "[PERSON_NAME][EMAIL_ADDRESS][PERSON_NAME][DOMAIN_NAME]"
click at [701, 404] on input "text" at bounding box center [794, 393] width 307 height 30
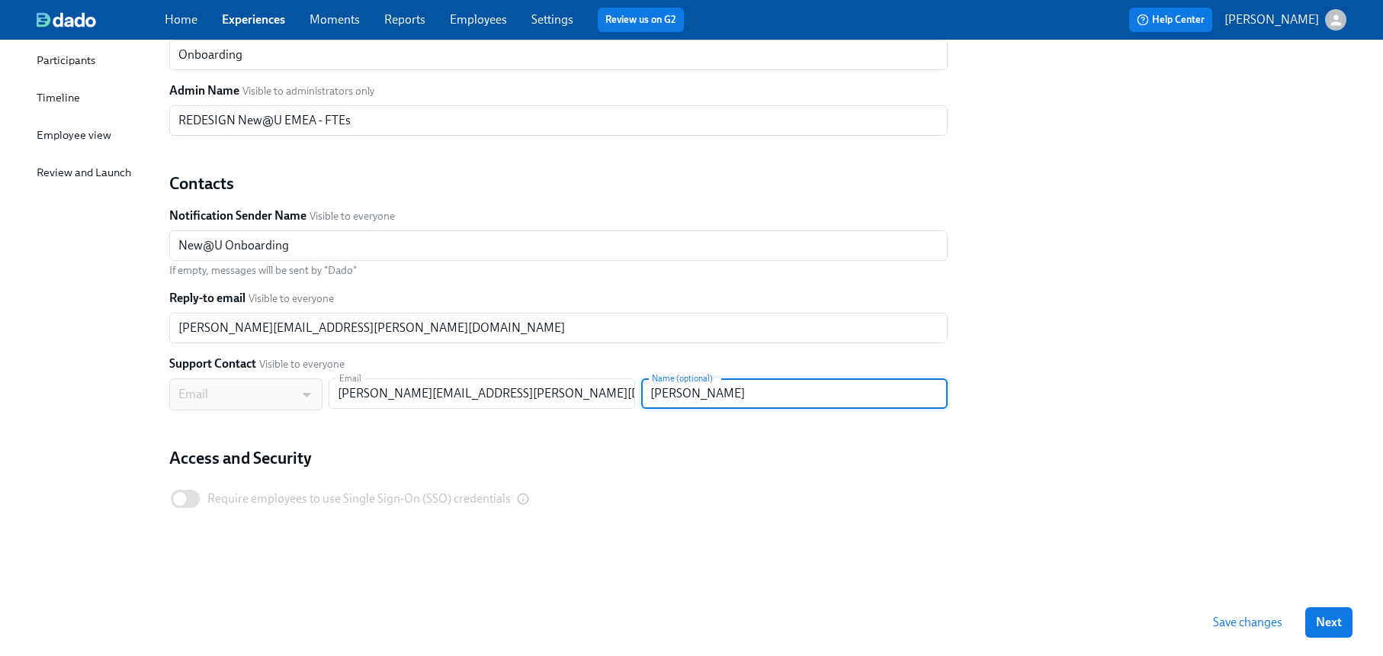
type input "[PERSON_NAME]"
click at [1247, 627] on span "Save changes" at bounding box center [1247, 622] width 69 height 15
click at [1325, 627] on span "Next" at bounding box center [1329, 622] width 26 height 15
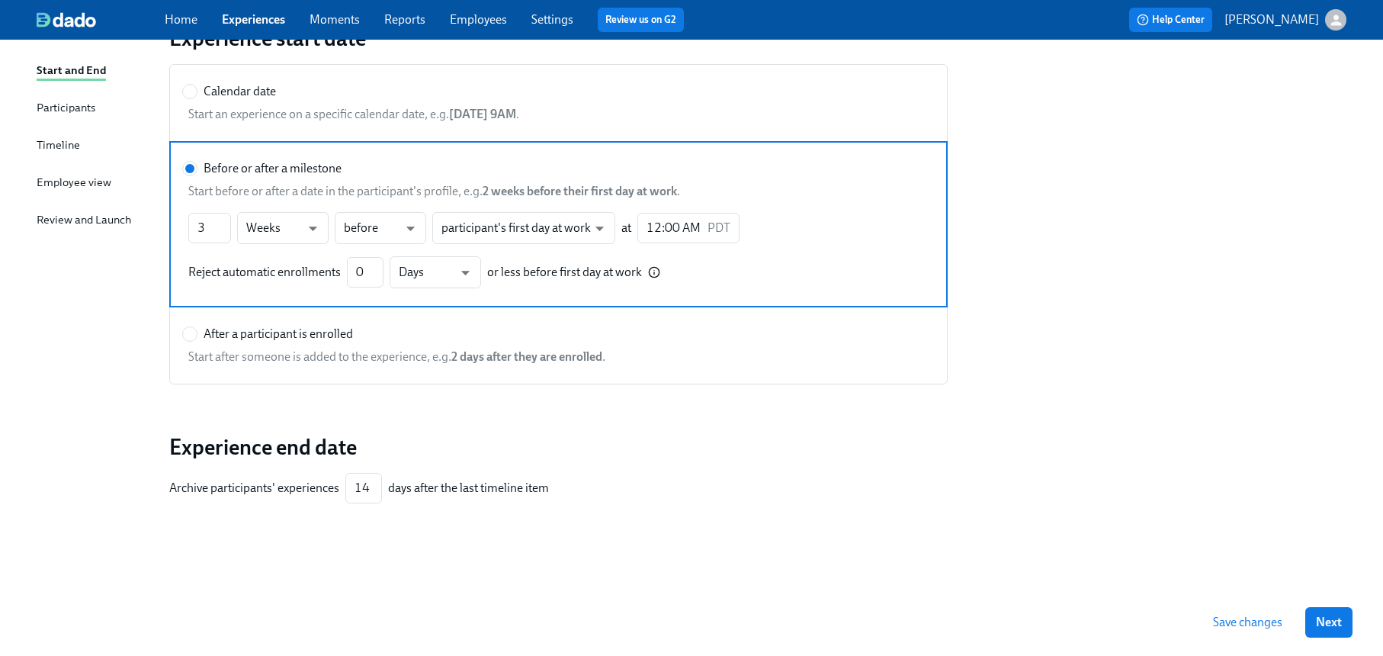
scroll to position [136, 0]
click at [1324, 627] on span "Next" at bounding box center [1329, 622] width 26 height 15
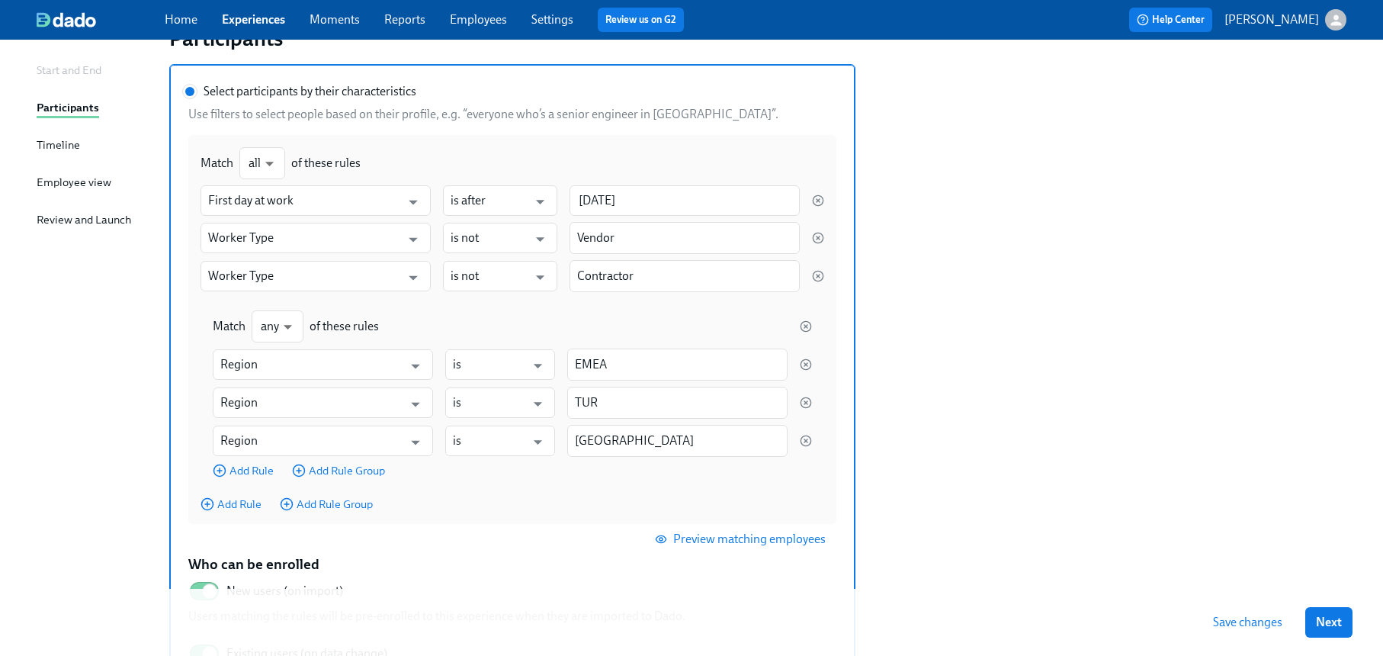
click at [1324, 627] on span "Next" at bounding box center [1329, 622] width 26 height 15
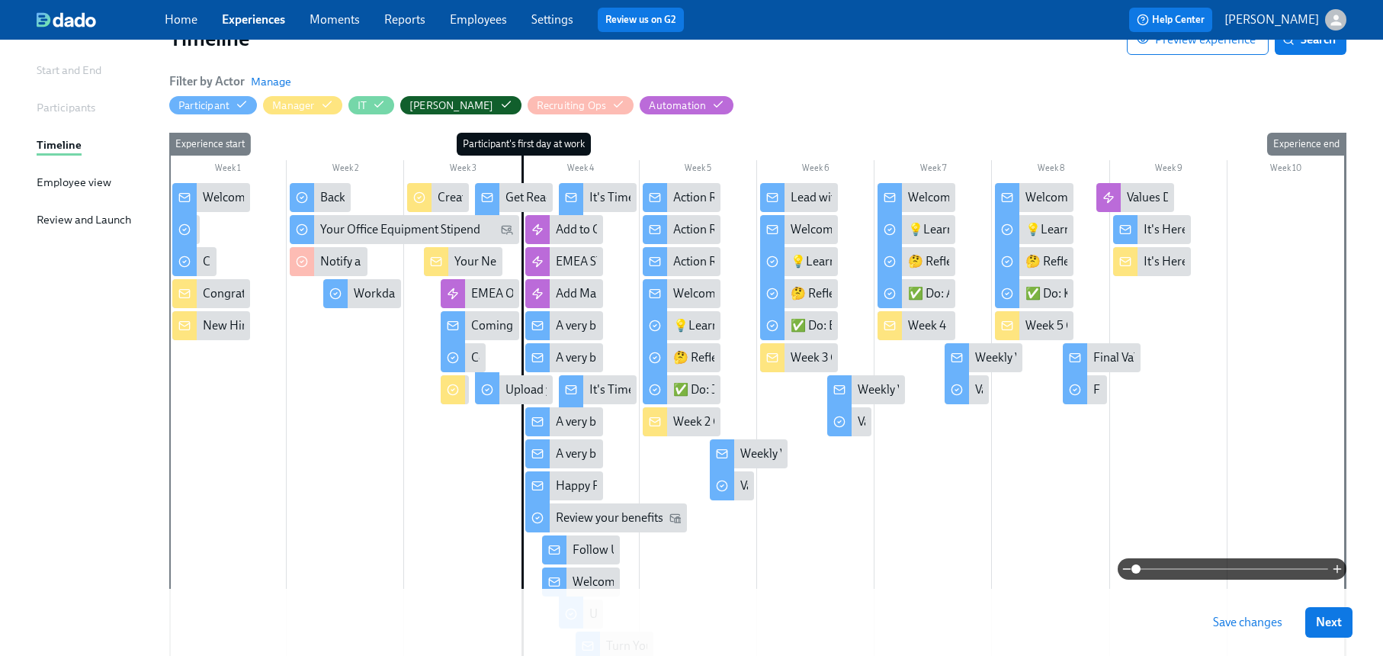
click at [1324, 627] on span "Next" at bounding box center [1329, 622] width 26 height 15
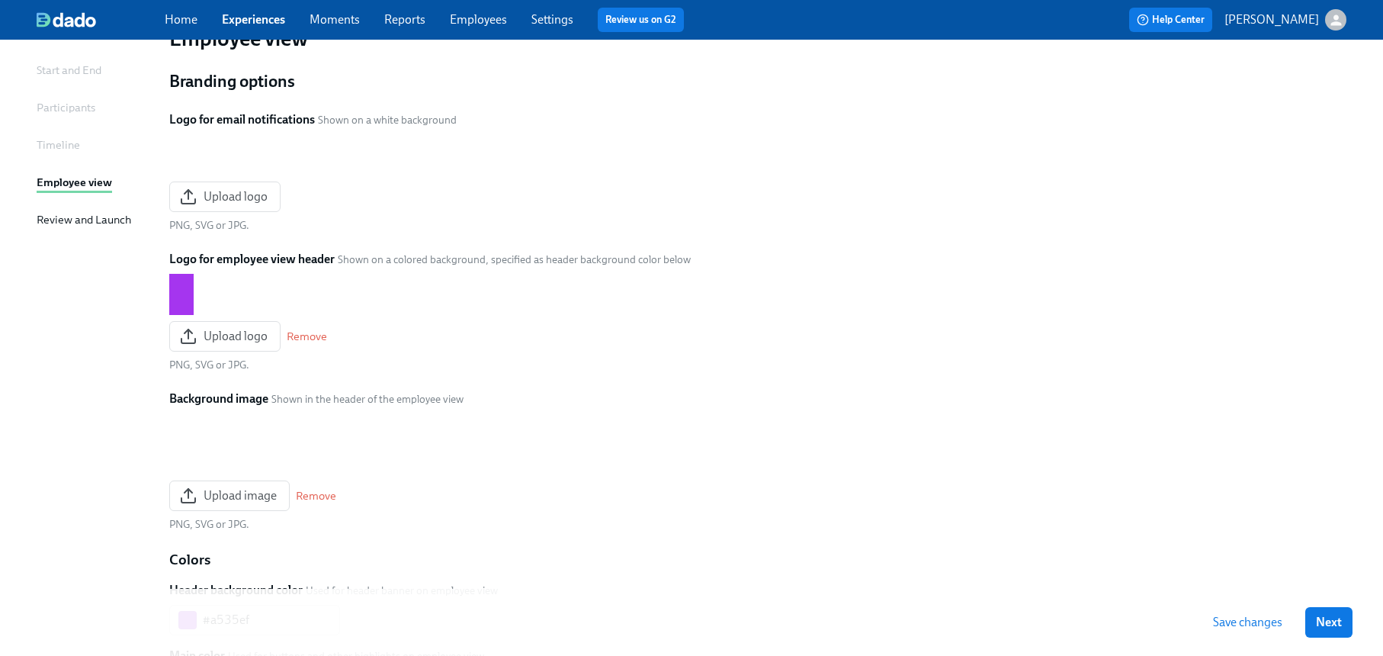
click at [257, 14] on link "Experiences" at bounding box center [253, 19] width 63 height 14
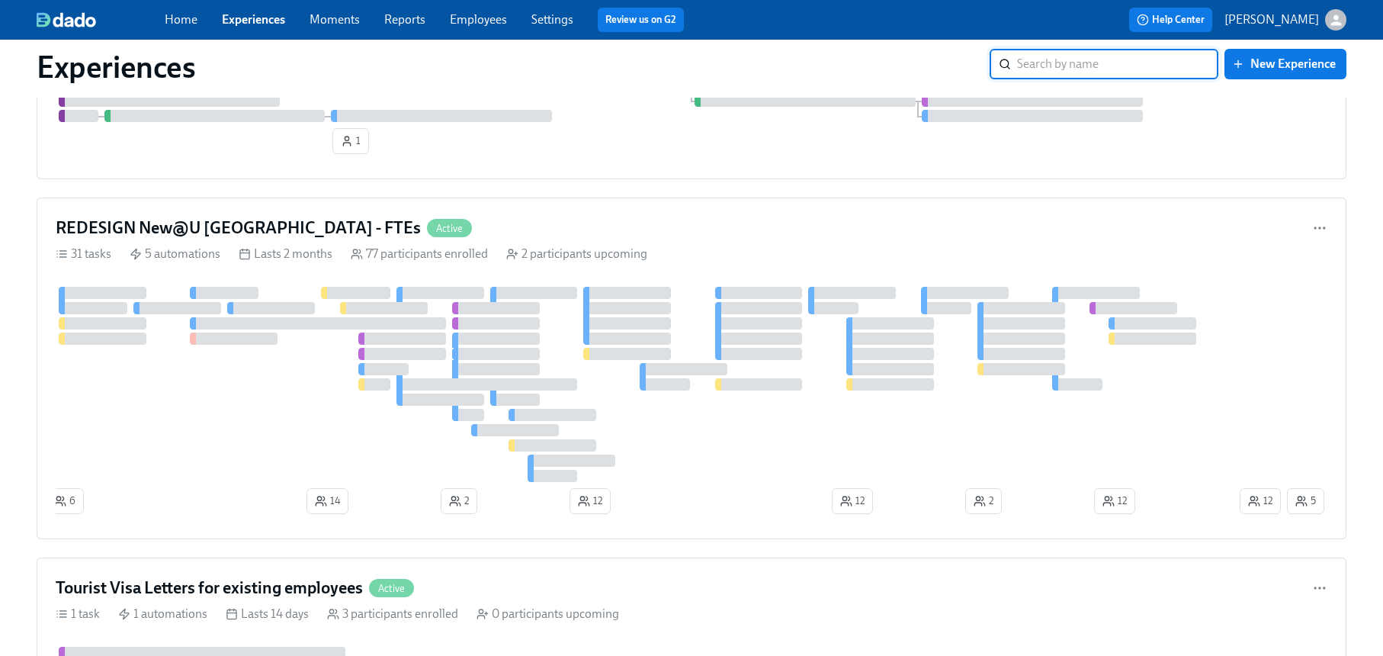
scroll to position [931, 0]
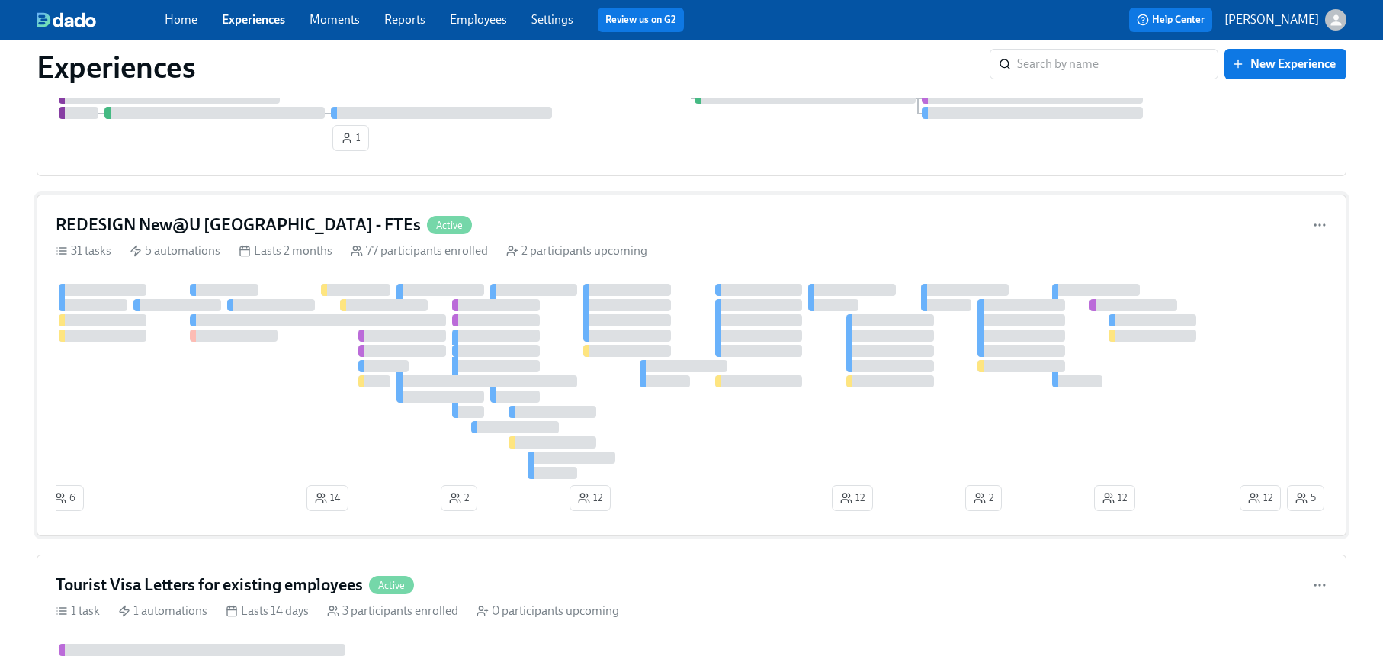
click at [694, 237] on div "REDESIGN New@U Americas - FTEs Active 31 tasks 5 automations Lasts 2 months 77 …" at bounding box center [692, 365] width 1310 height 342
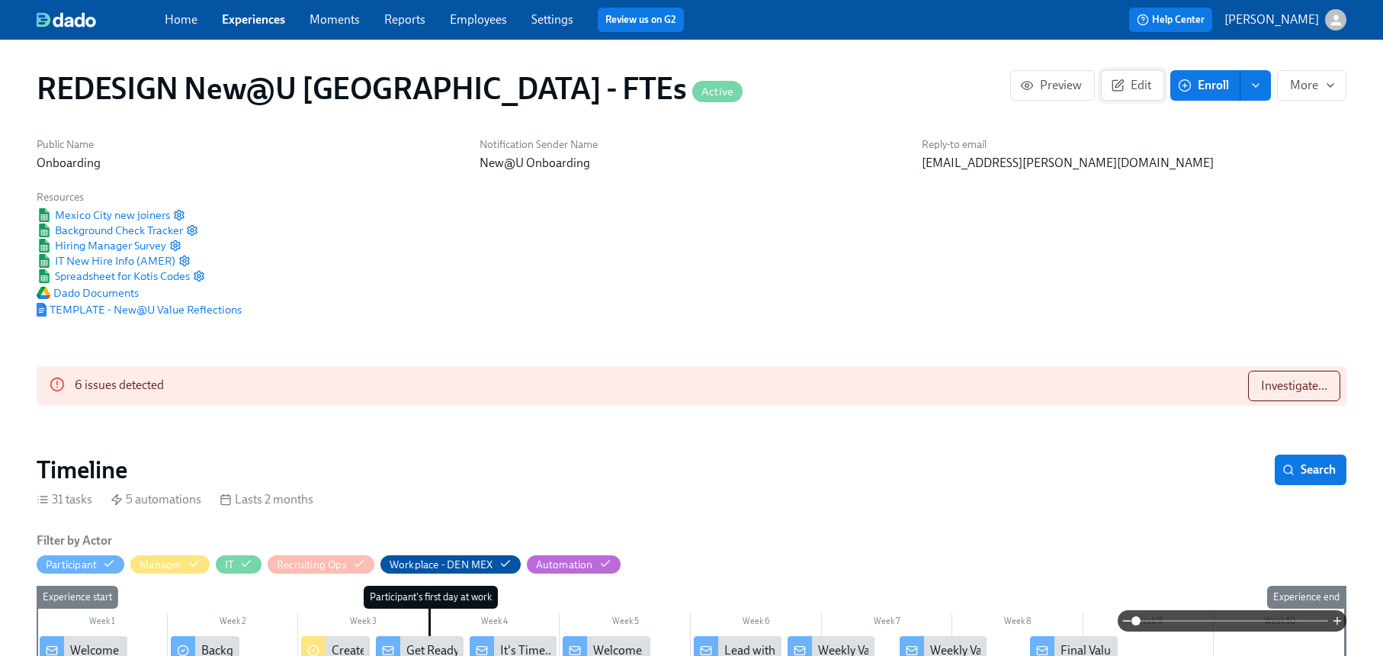
scroll to position [0, 12764]
click at [1122, 86] on icon "button" at bounding box center [1117, 85] width 11 height 11
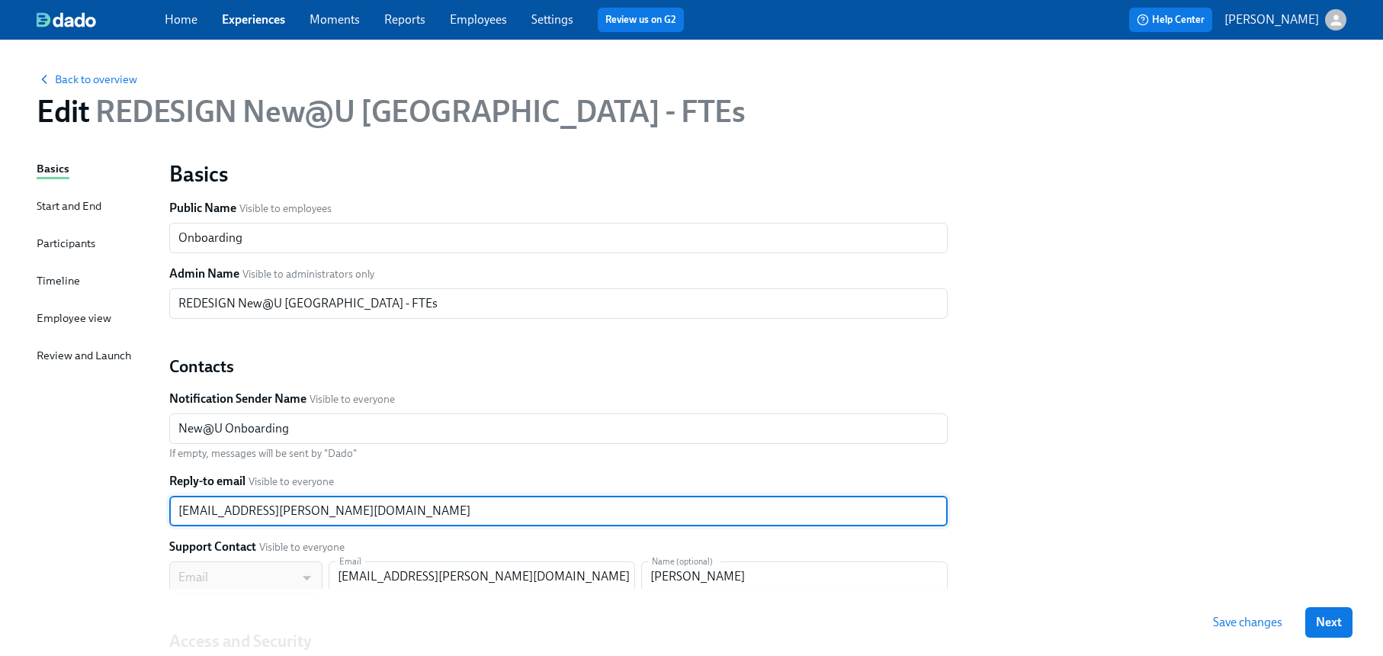
drag, startPoint x: 242, startPoint y: 513, endPoint x: 163, endPoint y: 511, distance: 78.6
click at [163, 512] on div "Basics Public Name Visible to employees Onboarding ​ Admin Name Visible to admi…" at bounding box center [558, 447] width 797 height 593
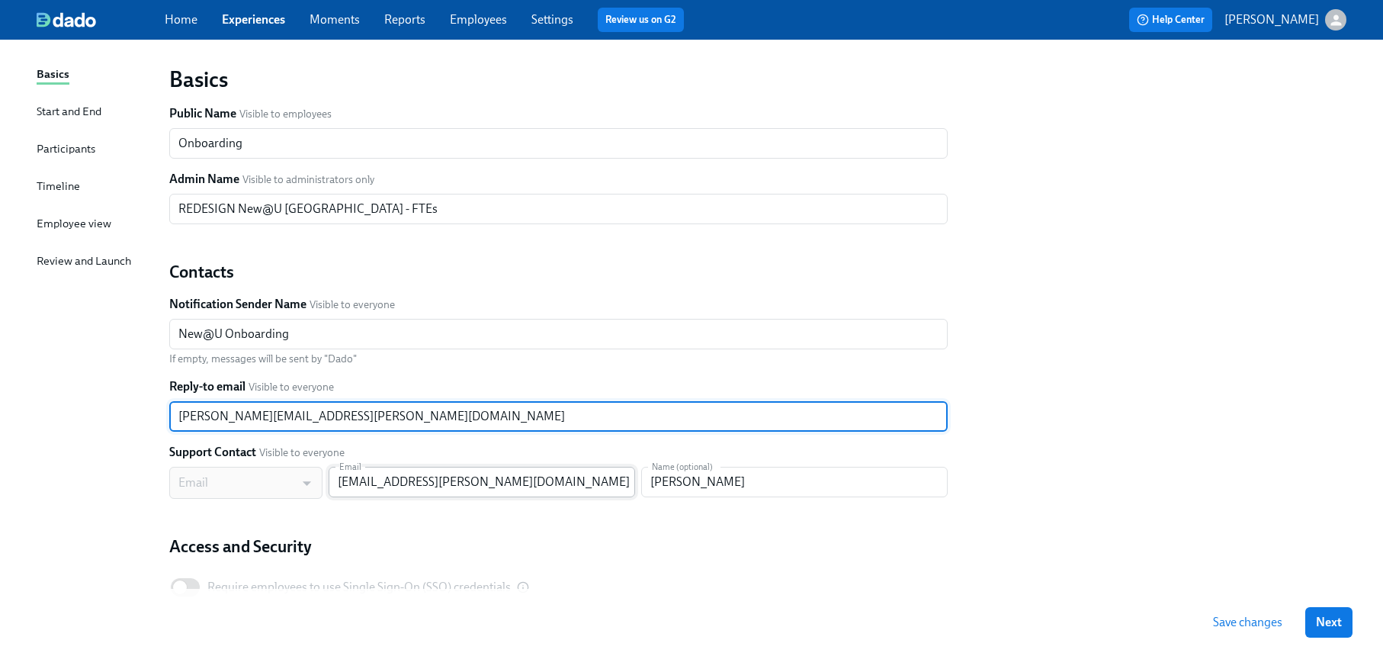
scroll to position [105, 0]
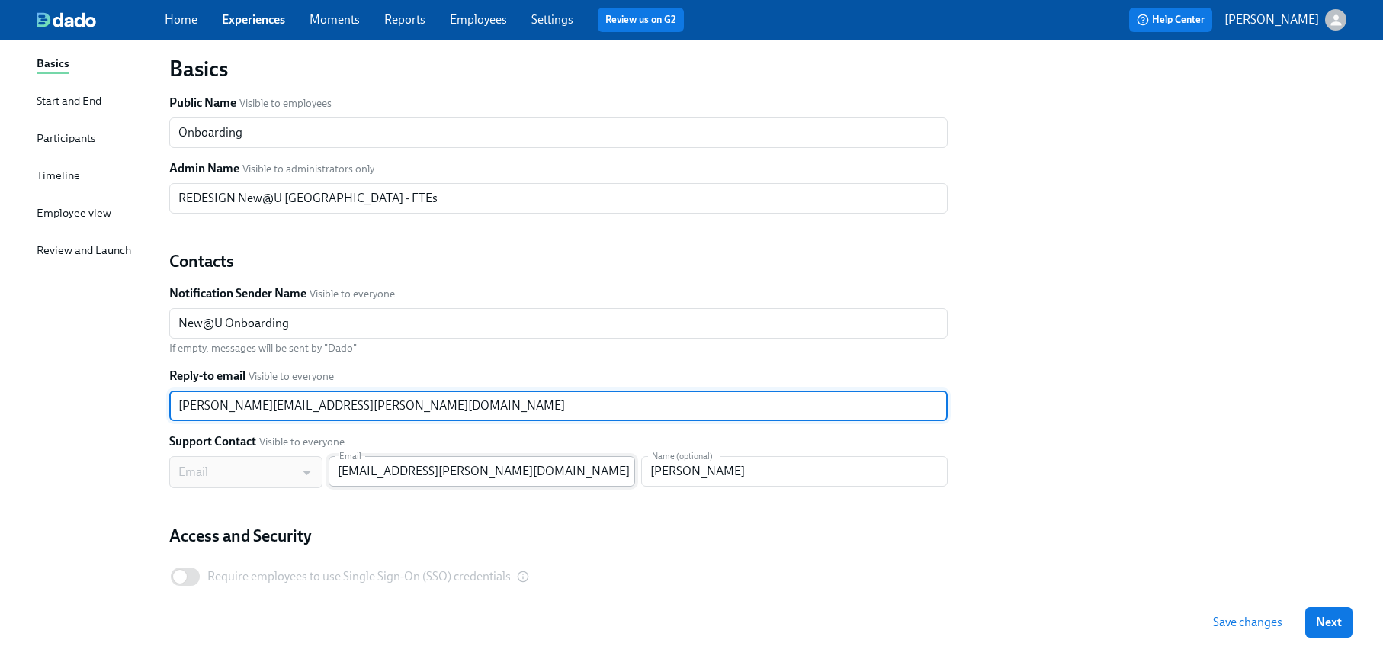
type input "[PERSON_NAME][EMAIL_ADDRESS][PERSON_NAME][DOMAIN_NAME]"
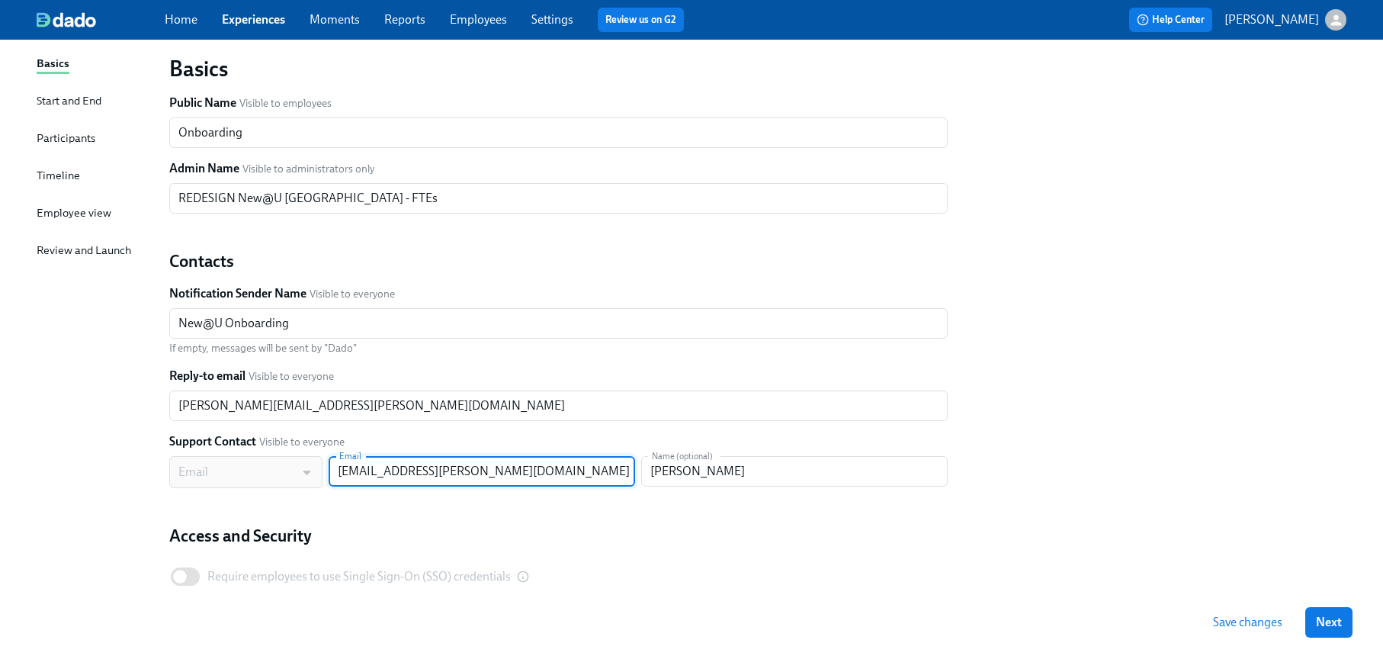
drag, startPoint x: 409, startPoint y: 473, endPoint x: 322, endPoint y: 470, distance: 87.8
click at [323, 470] on div "Email MAIL ​ Email [EMAIL_ADDRESS][PERSON_NAME][DOMAIN_NAME] Email Name (option…" at bounding box center [558, 472] width 778 height 32
type input "[PERSON_NAME][EMAIL_ADDRESS][PERSON_NAME][DOMAIN_NAME]"
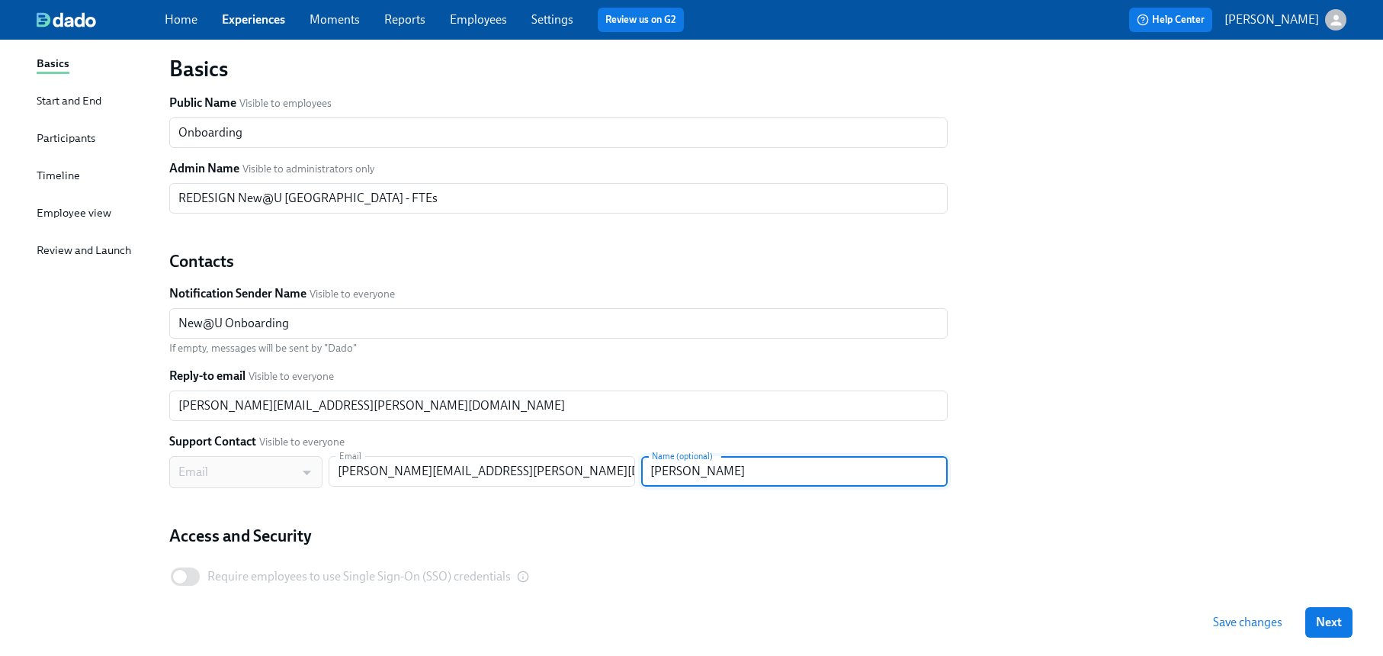
drag, startPoint x: 748, startPoint y: 474, endPoint x: 640, endPoint y: 471, distance: 107.6
click at [641, 471] on input "[PERSON_NAME]" at bounding box center [794, 471] width 307 height 30
type input "[PERSON_NAME]"
click at [1238, 618] on span "Save changes" at bounding box center [1247, 622] width 69 height 15
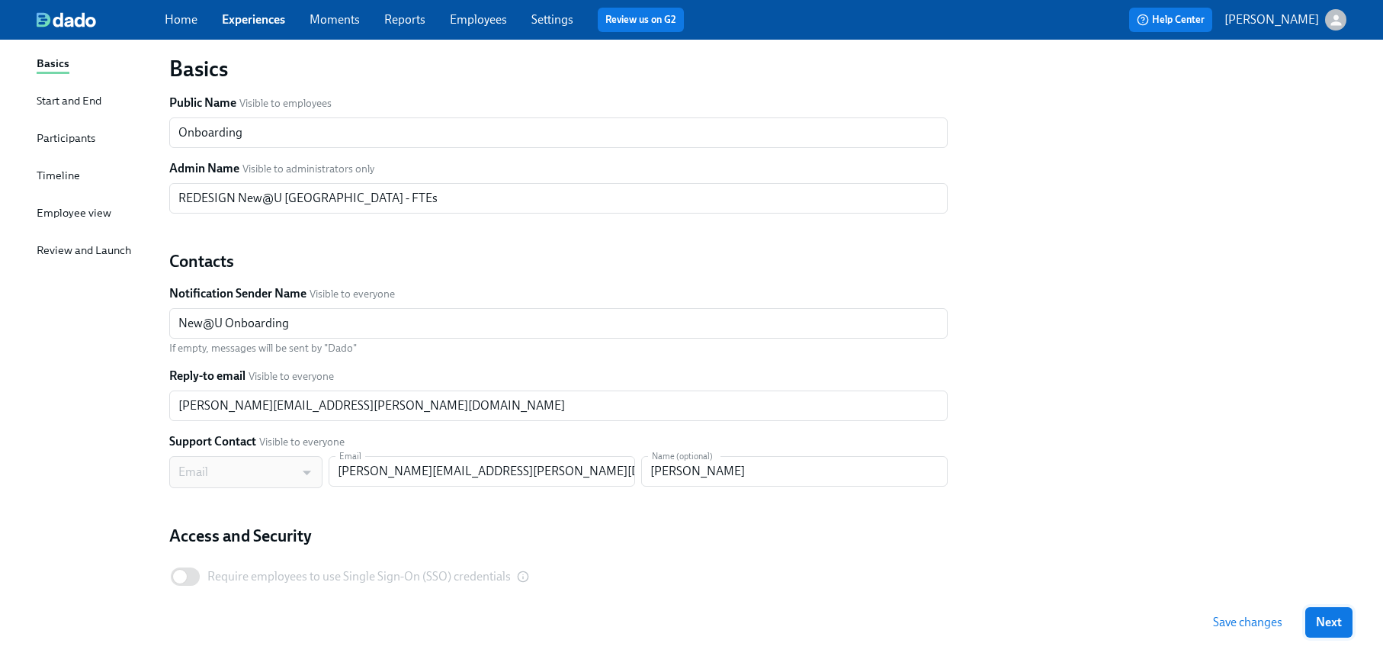
click at [1326, 612] on button "Next" at bounding box center [1328, 622] width 47 height 30
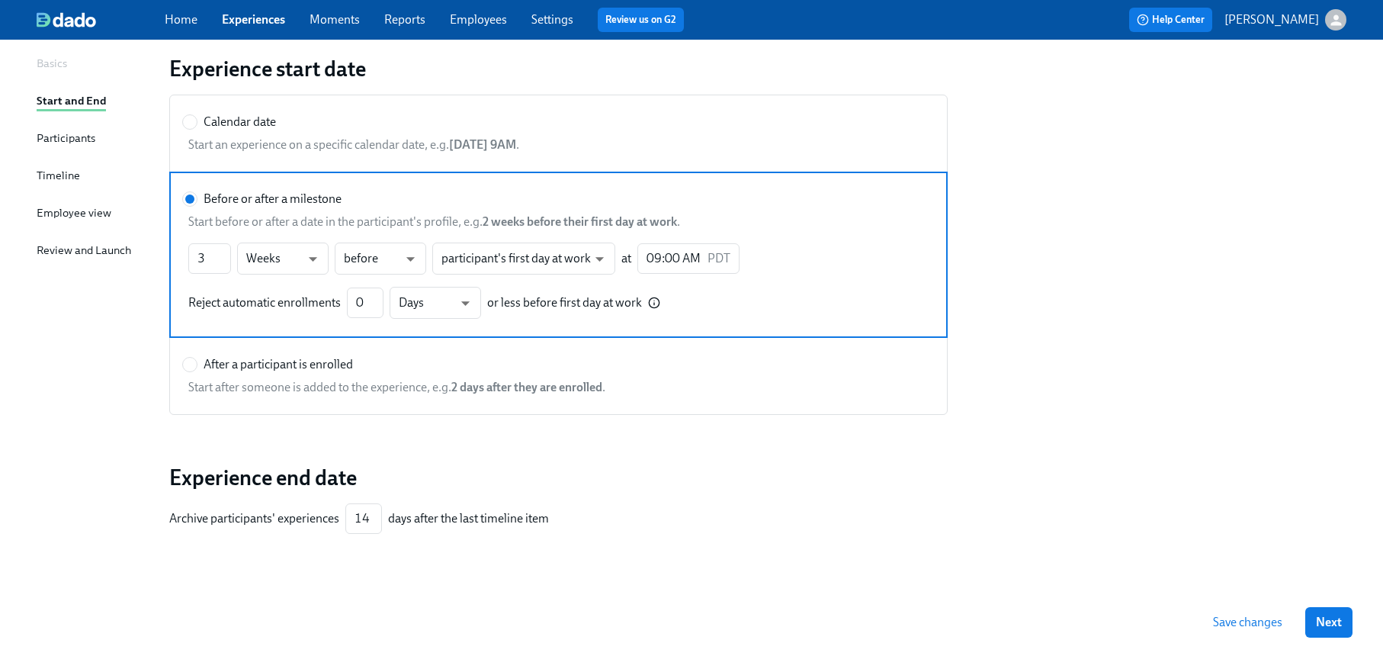
click at [1347, 619] on button "Next" at bounding box center [1328, 622] width 47 height 30
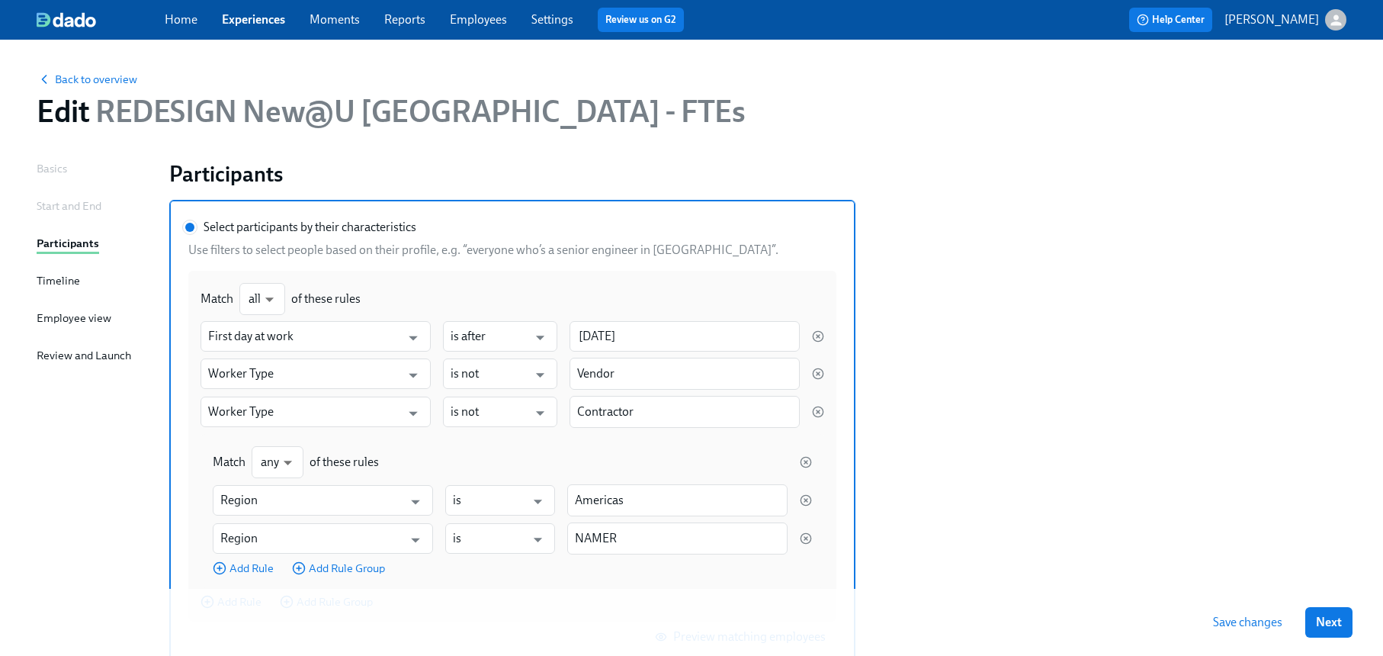
drag, startPoint x: 1324, startPoint y: 626, endPoint x: 1155, endPoint y: 455, distance: 239.9
click at [1324, 625] on span "Next" at bounding box center [1329, 622] width 26 height 15
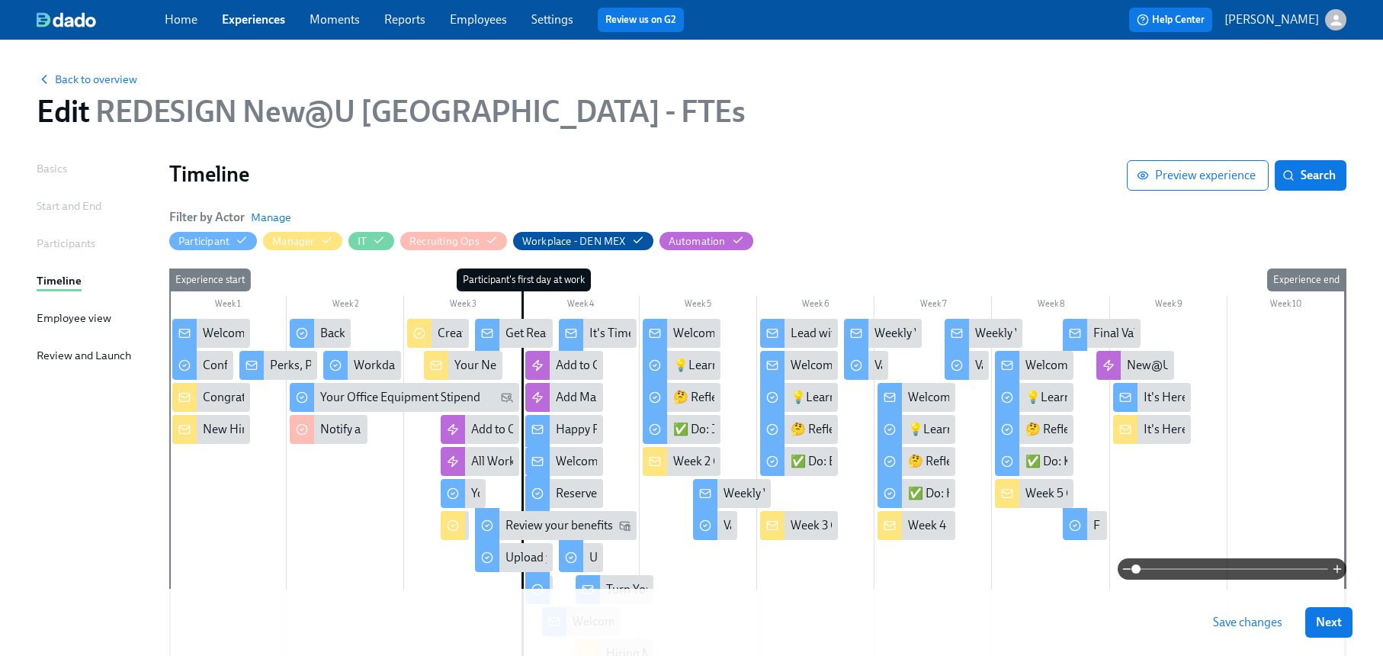
click at [256, 19] on link "Experiences" at bounding box center [253, 19] width 63 height 14
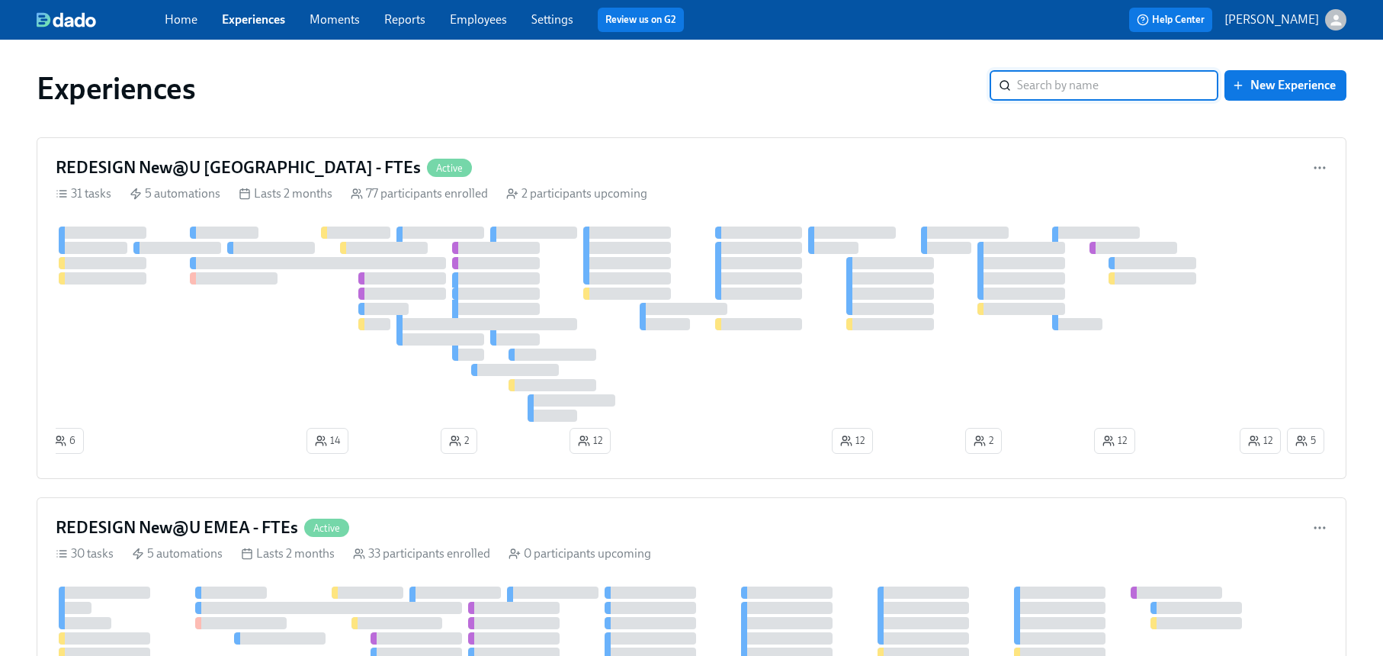
click at [476, 19] on link "Employees" at bounding box center [478, 19] width 57 height 14
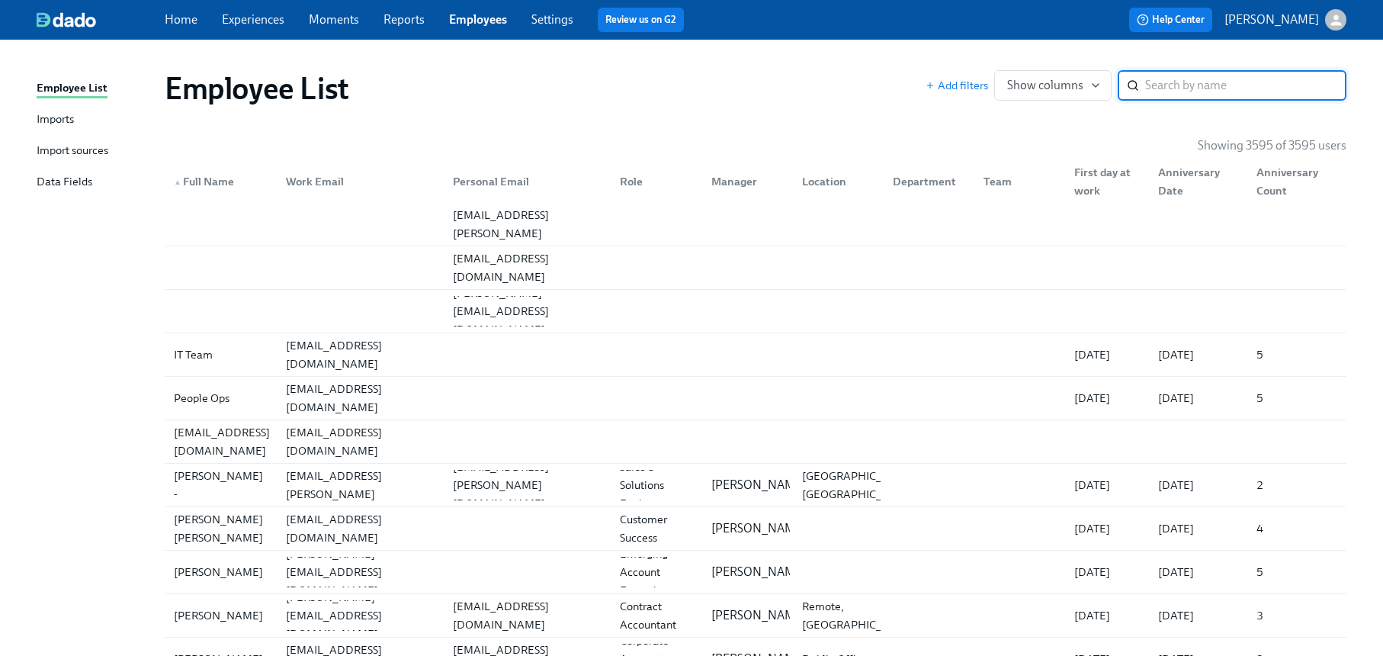
click at [304, 14] on div "Home Experiences Moments Reports Employees Settings Review us on G2" at bounding box center [460, 20] width 591 height 24
click at [249, 14] on link "Experiences" at bounding box center [253, 19] width 63 height 14
